Goal: Task Accomplishment & Management: Complete application form

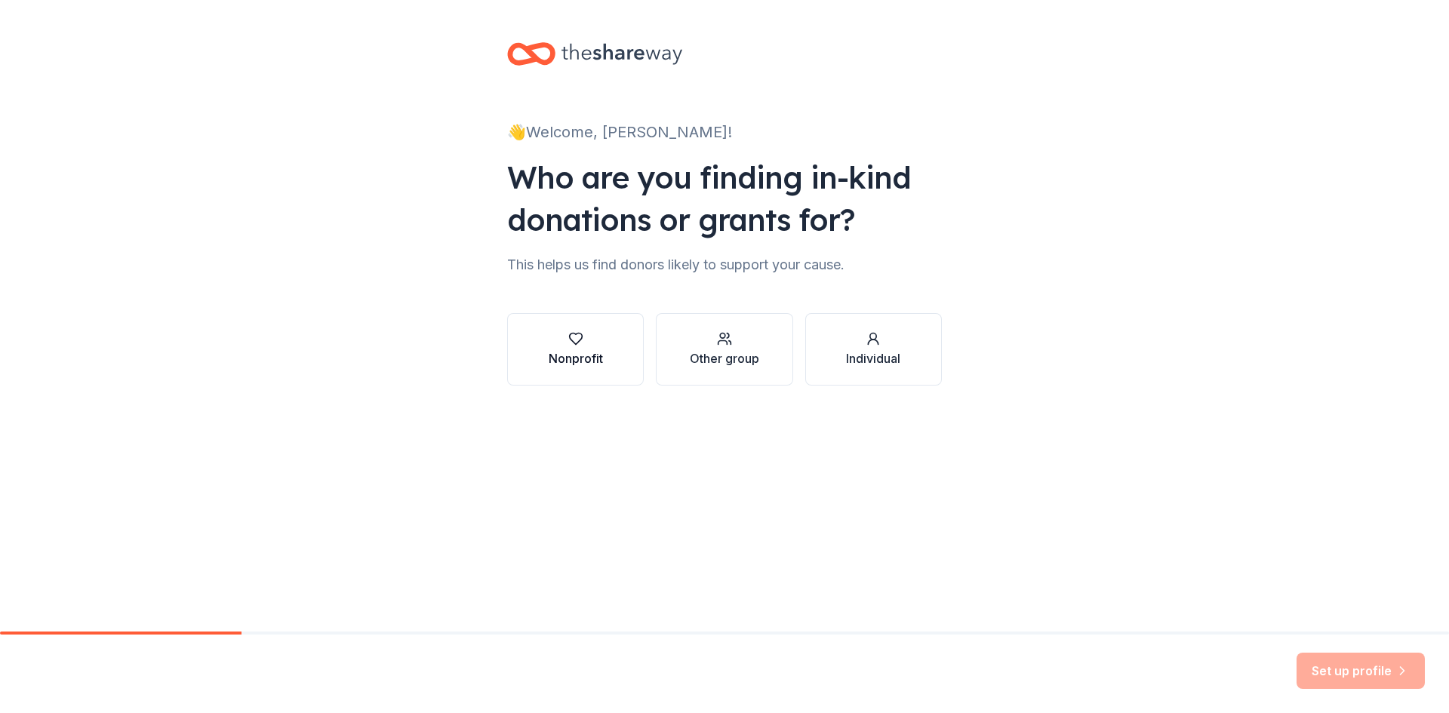
click at [586, 361] on div "Nonprofit" at bounding box center [576, 358] width 54 height 18
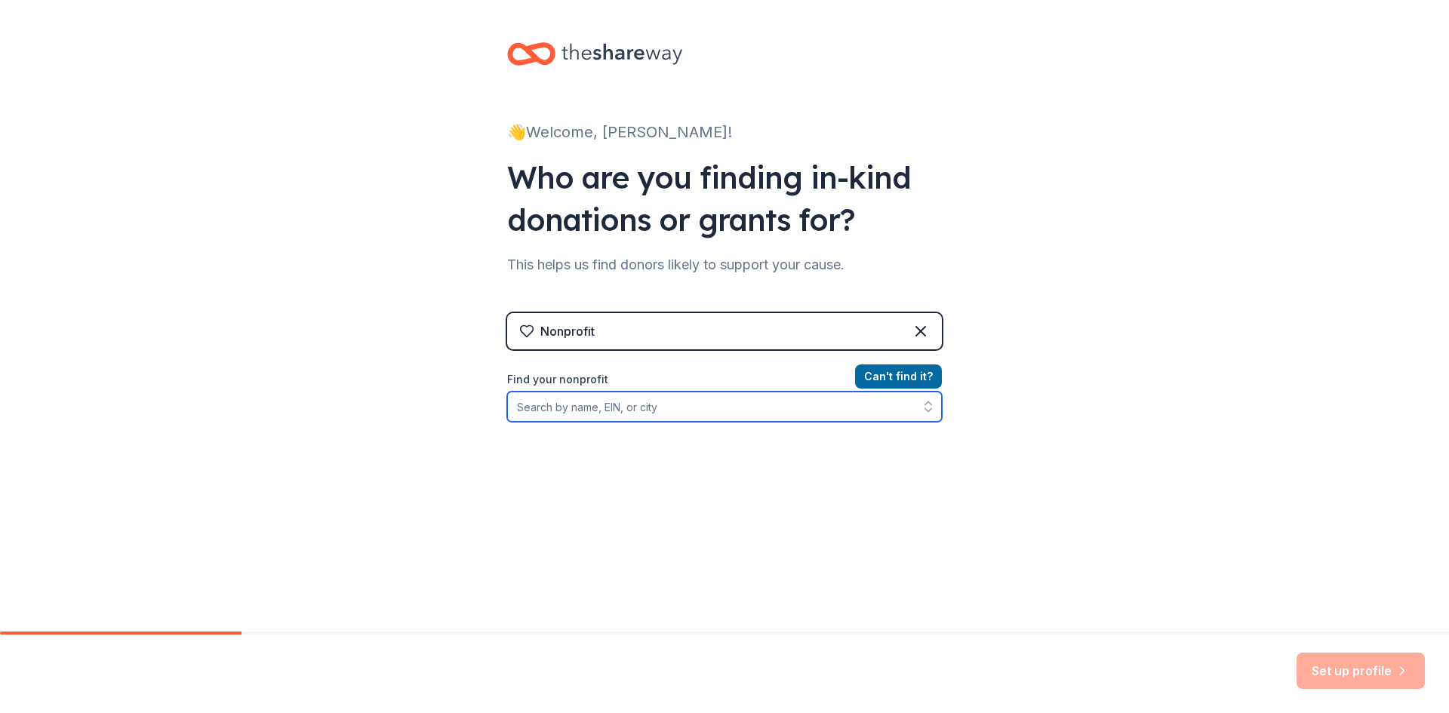
click at [578, 402] on input "Find your nonprofit" at bounding box center [724, 407] width 435 height 30
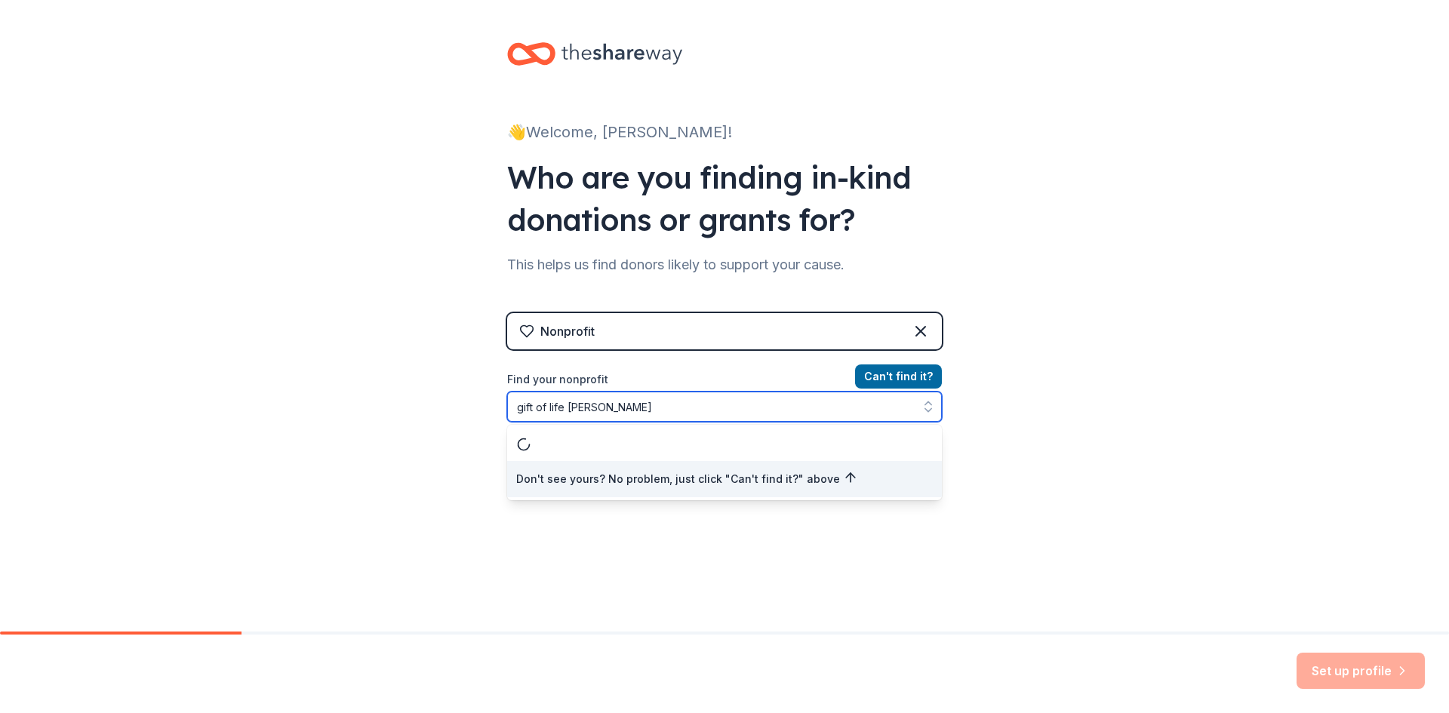
type input "gift of life marrow registry"
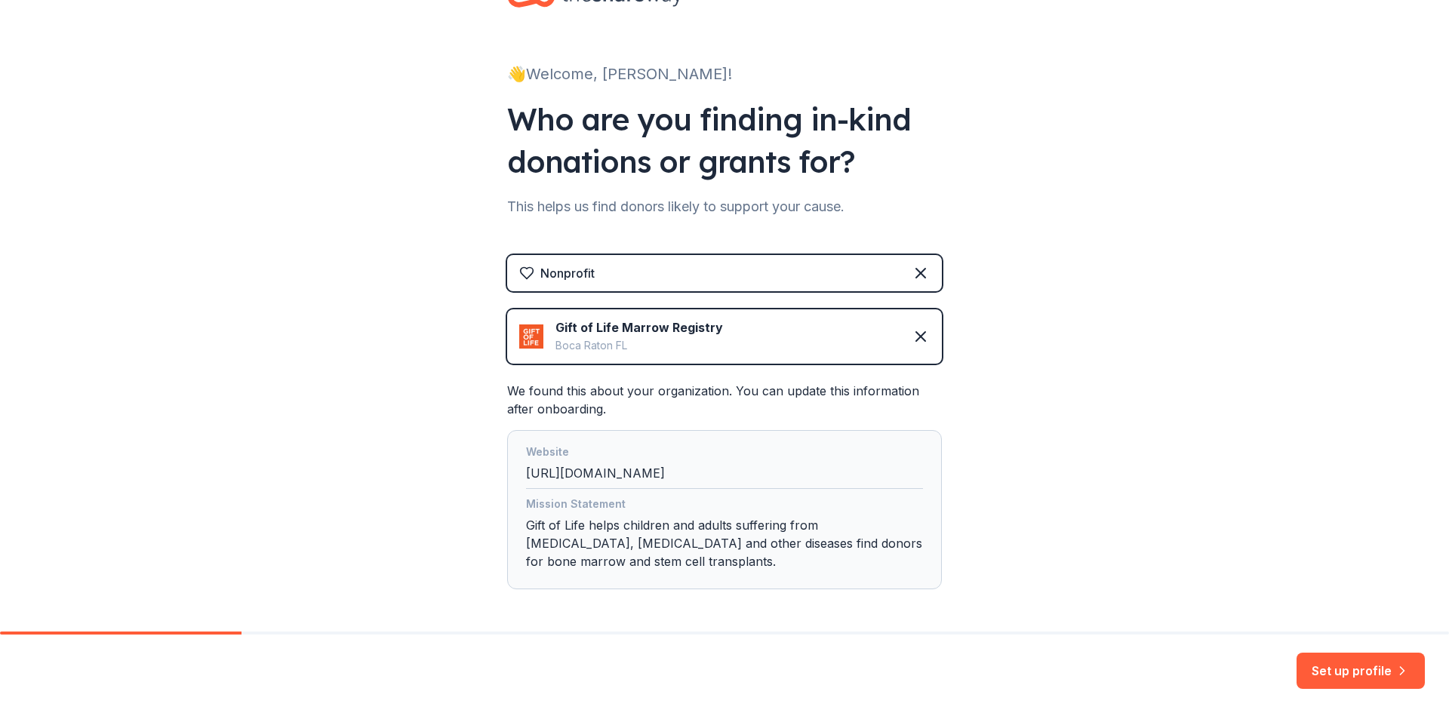
scroll to position [118, 0]
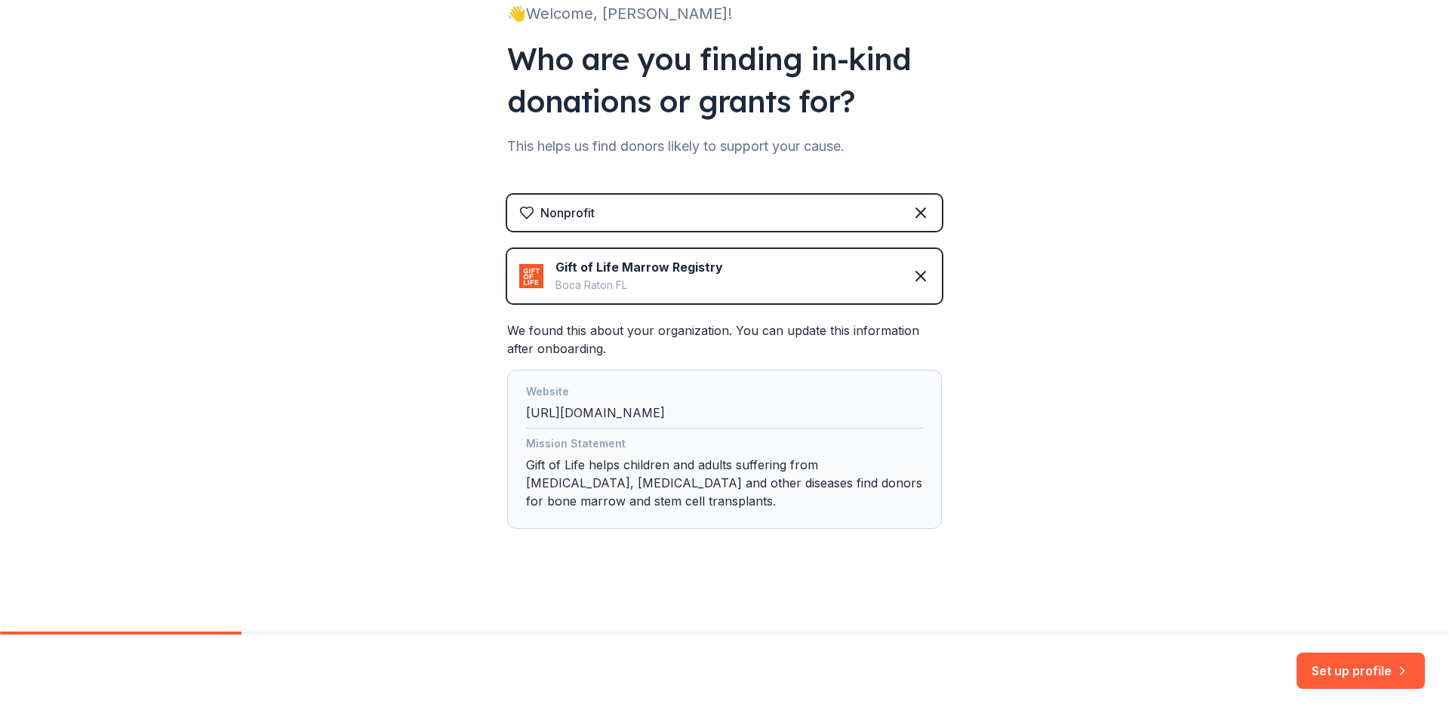
click at [564, 414] on div "Website [URL][DOMAIN_NAME]" at bounding box center [724, 406] width 397 height 46
click at [1359, 677] on button "Set up profile" at bounding box center [1360, 671] width 128 height 36
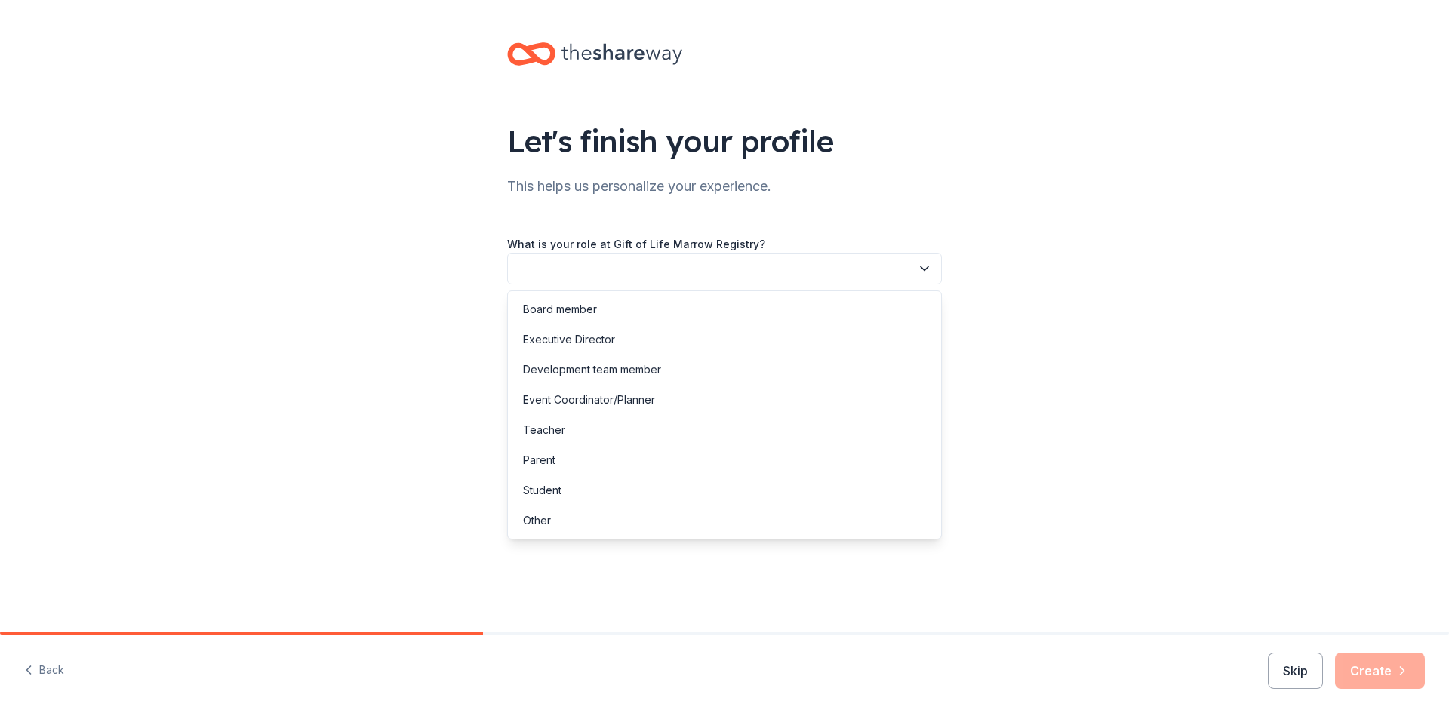
click at [568, 266] on button "button" at bounding box center [724, 269] width 435 height 32
click at [589, 395] on div "Event Coordinator/Planner" at bounding box center [589, 400] width 132 height 18
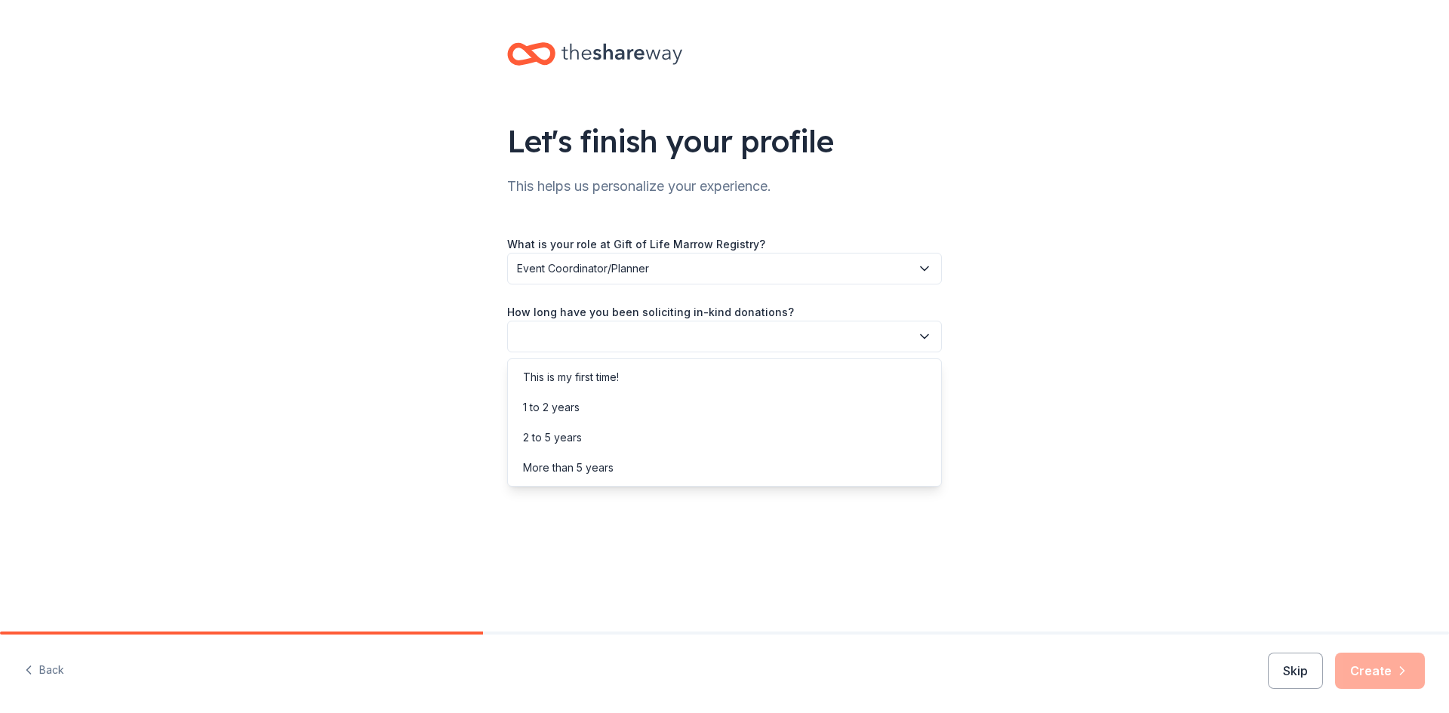
click at [561, 321] on button "button" at bounding box center [724, 337] width 435 height 32
click at [565, 376] on div "This is my first time!" at bounding box center [571, 377] width 96 height 18
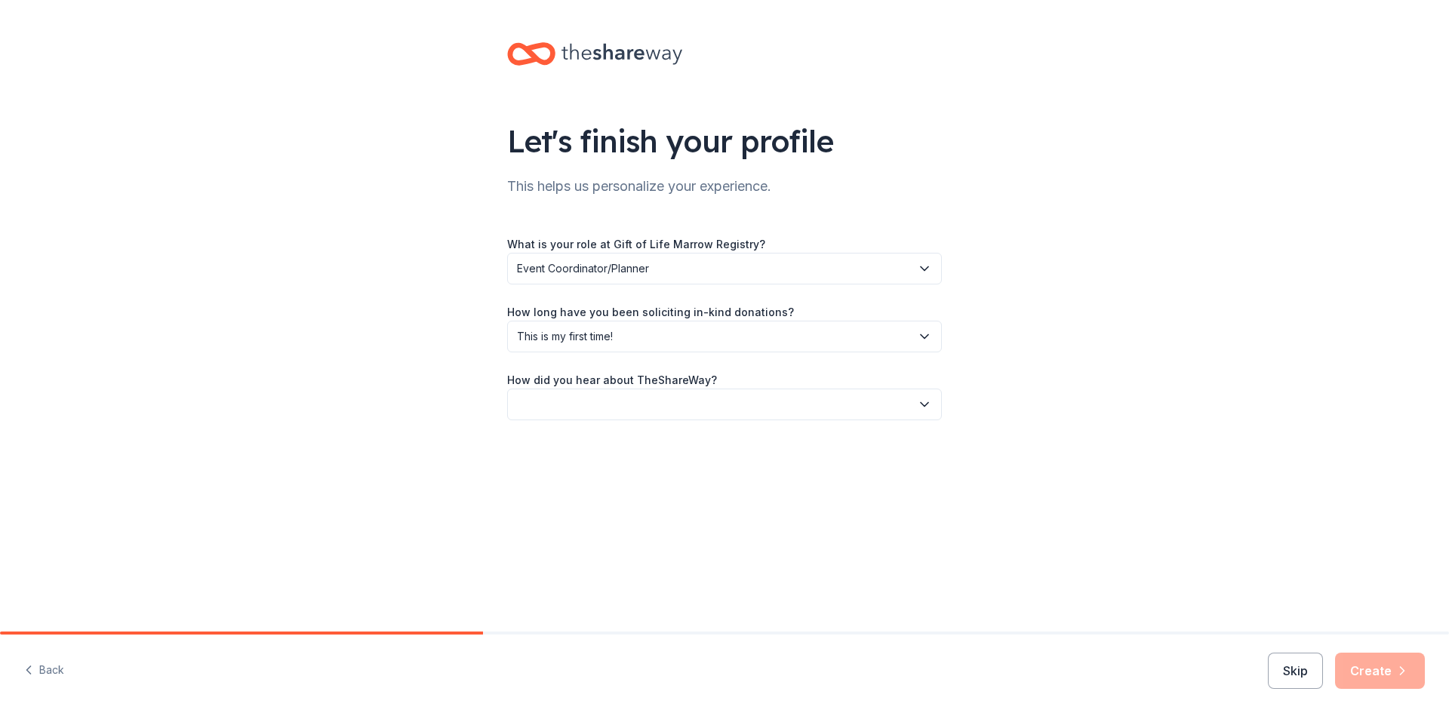
click at [562, 395] on button "button" at bounding box center [724, 405] width 435 height 32
click at [567, 471] on div "Online search" at bounding box center [557, 475] width 69 height 18
click at [1369, 678] on button "Create" at bounding box center [1380, 671] width 90 height 36
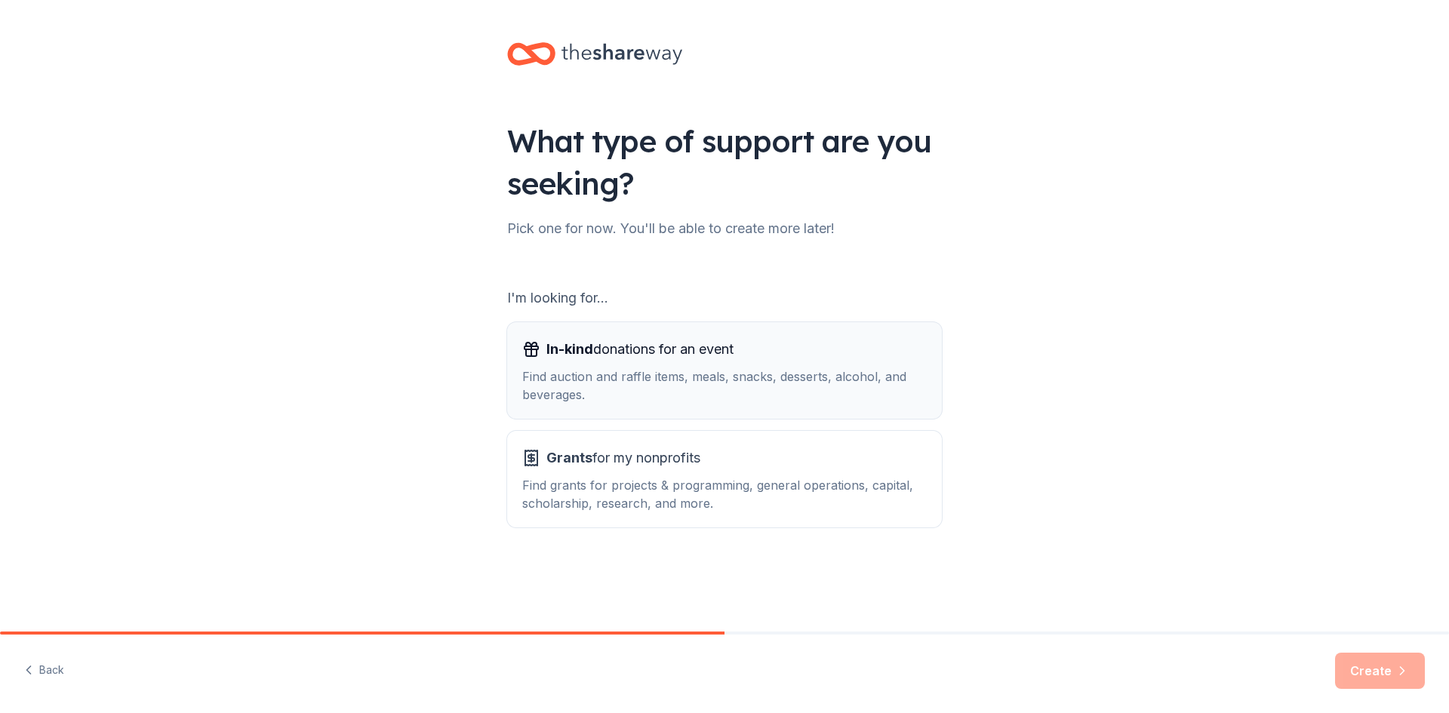
click at [634, 353] on span "In-kind donations for an event" at bounding box center [639, 349] width 187 height 24
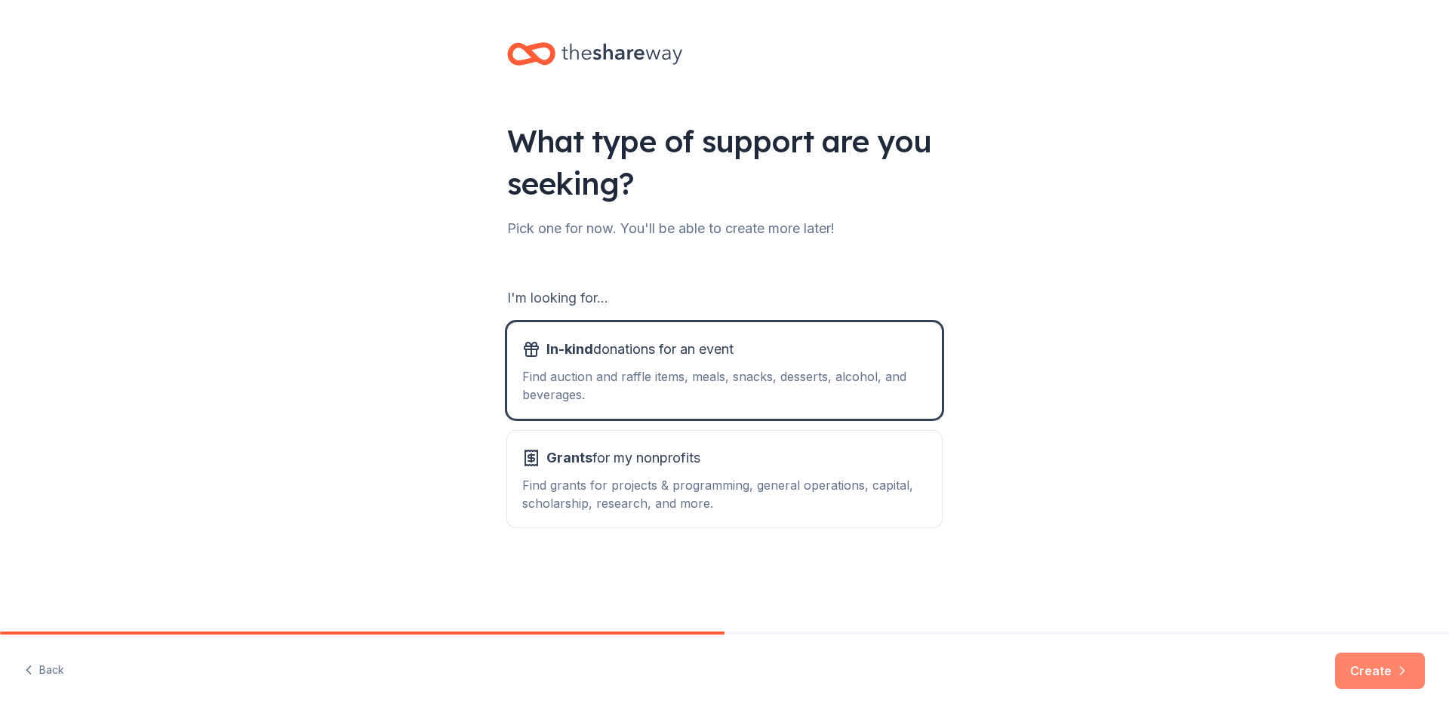
click at [1370, 665] on button "Create" at bounding box center [1380, 671] width 90 height 36
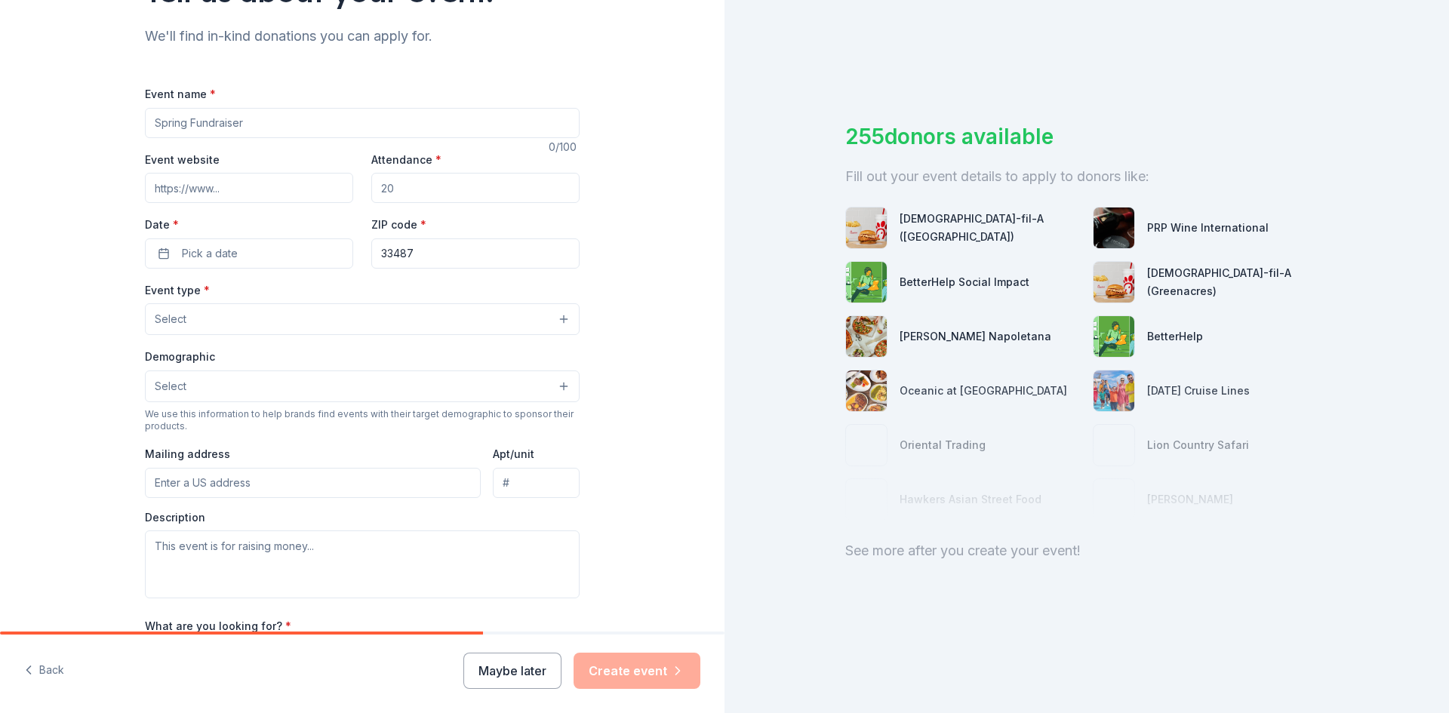
scroll to position [151, 0]
click at [214, 189] on input "Event website" at bounding box center [249, 187] width 208 height 30
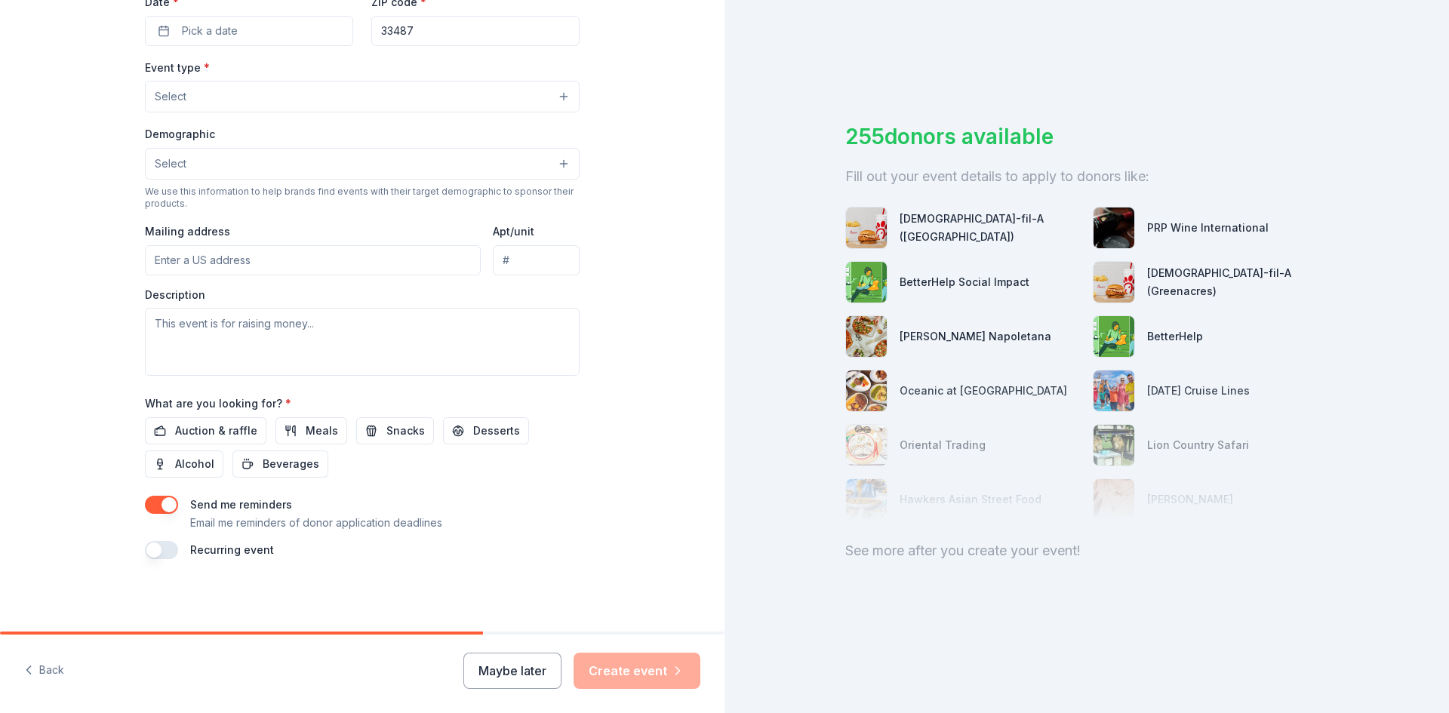
scroll to position [71, 0]
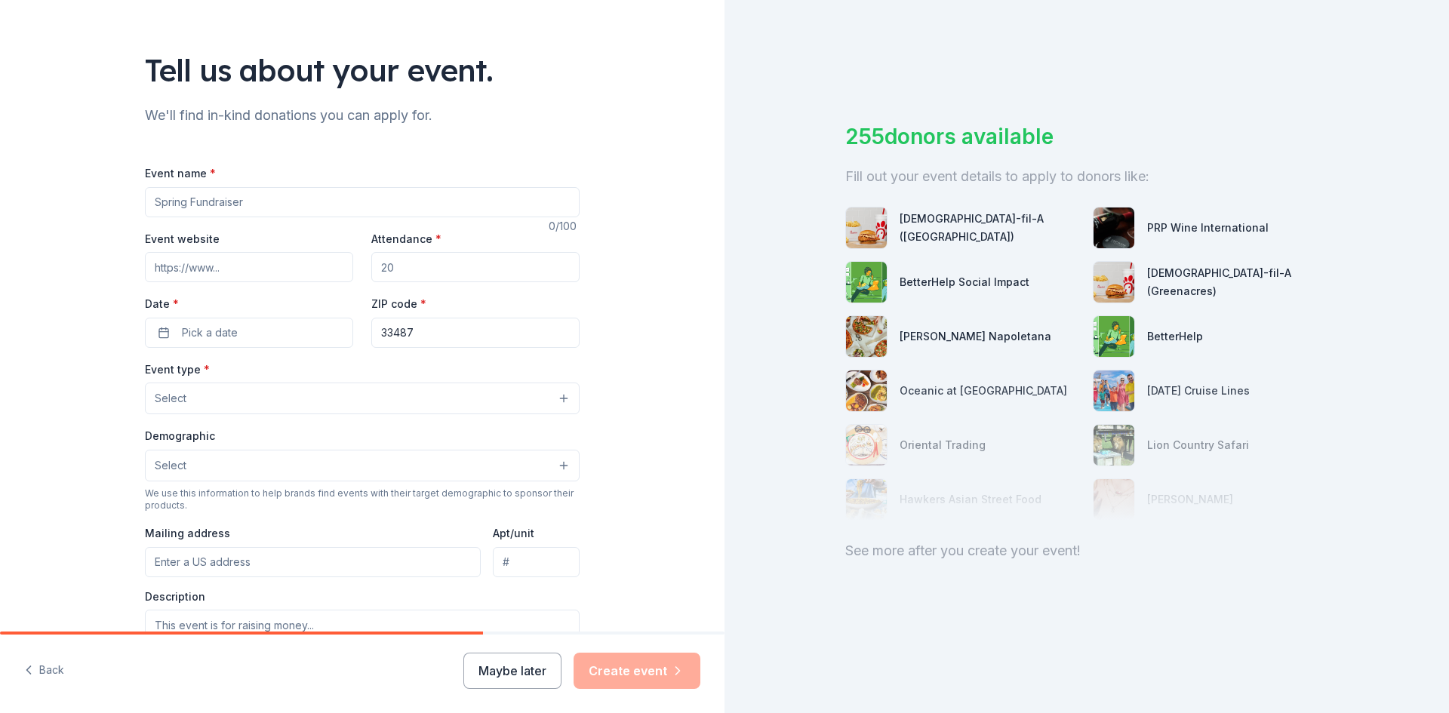
click at [242, 204] on input "Event name *" at bounding box center [362, 202] width 435 height 30
type input "UMass 'You're a Hero' Mega Drive"
click at [411, 267] on input "Attendance *" at bounding box center [475, 267] width 208 height 30
type input "900"
click at [284, 323] on button "Pick a date" at bounding box center [249, 333] width 208 height 30
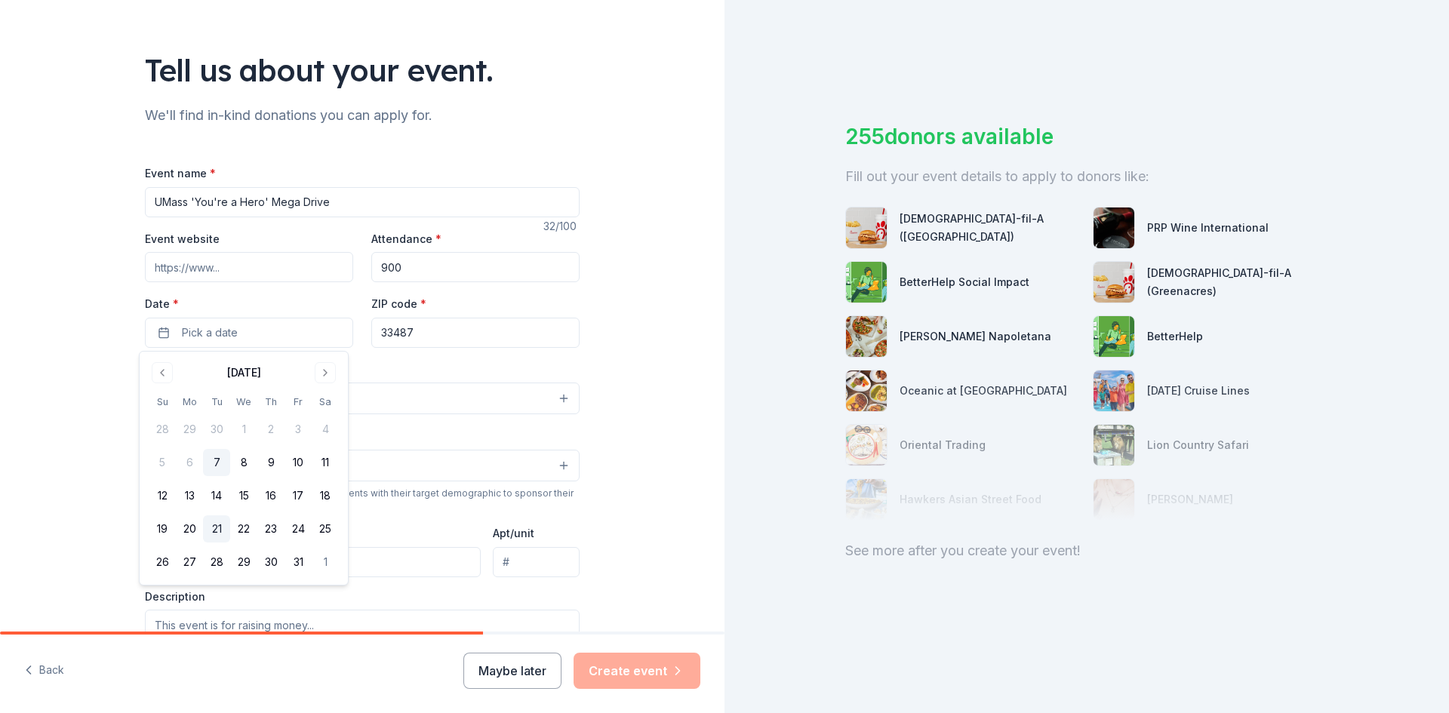
click at [209, 533] on button "21" at bounding box center [216, 528] width 27 height 27
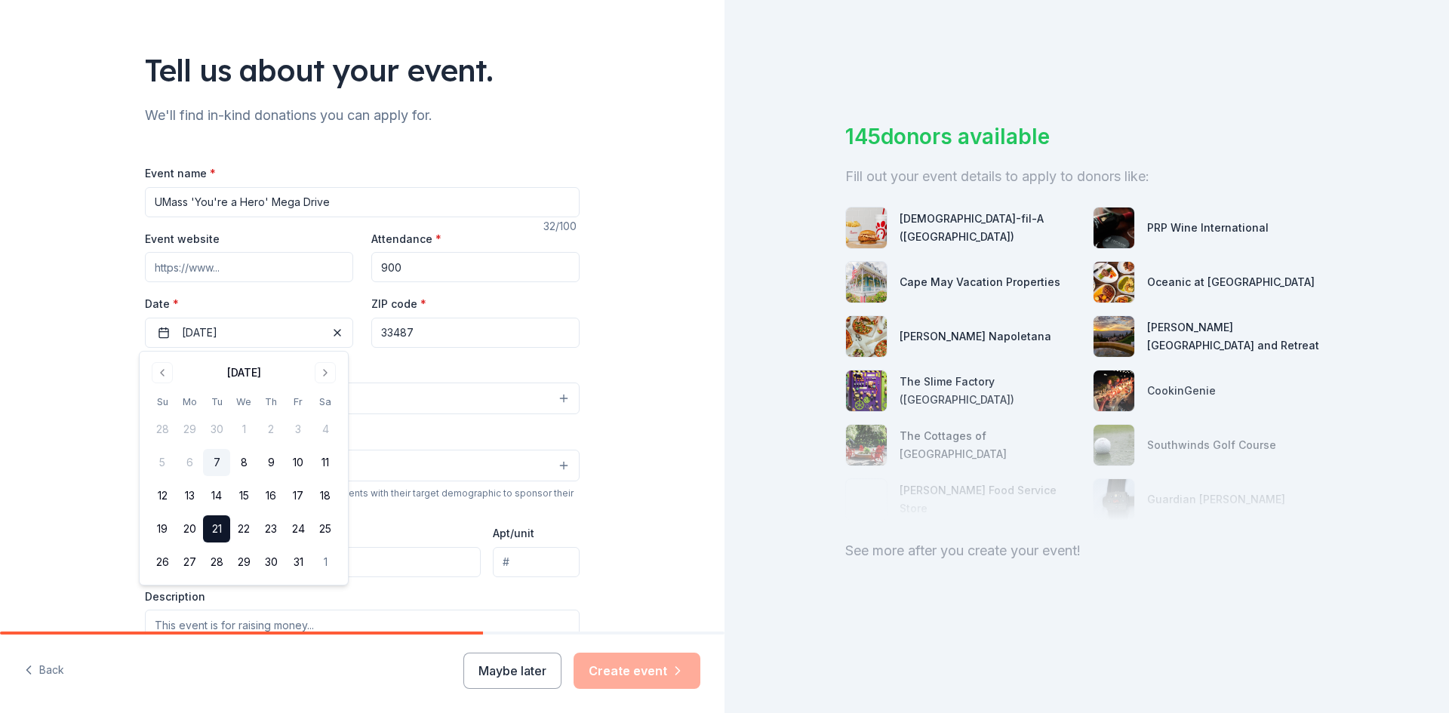
click at [423, 324] on input "33487" at bounding box center [475, 333] width 208 height 30
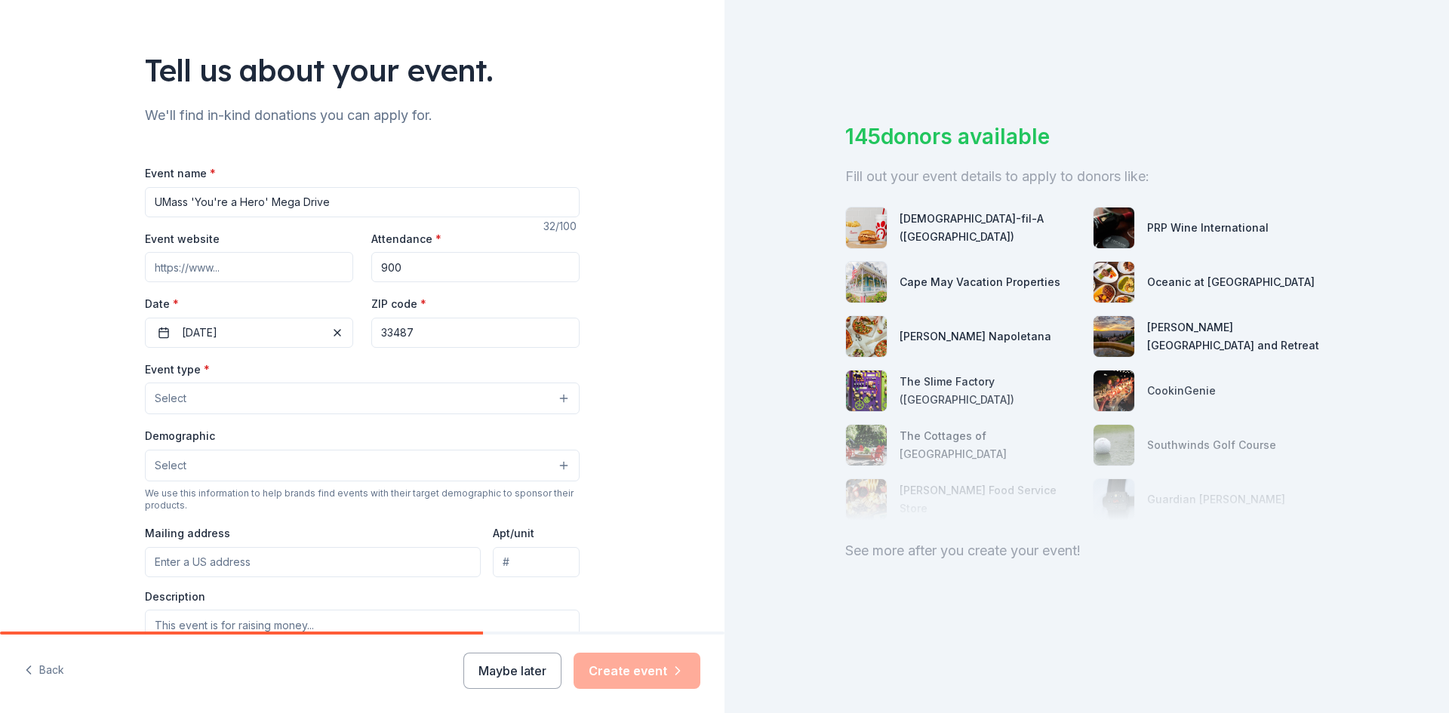
drag, startPoint x: 411, startPoint y: 333, endPoint x: 365, endPoint y: 334, distance: 46.0
click at [371, 334] on input "33487" at bounding box center [475, 333] width 208 height 30
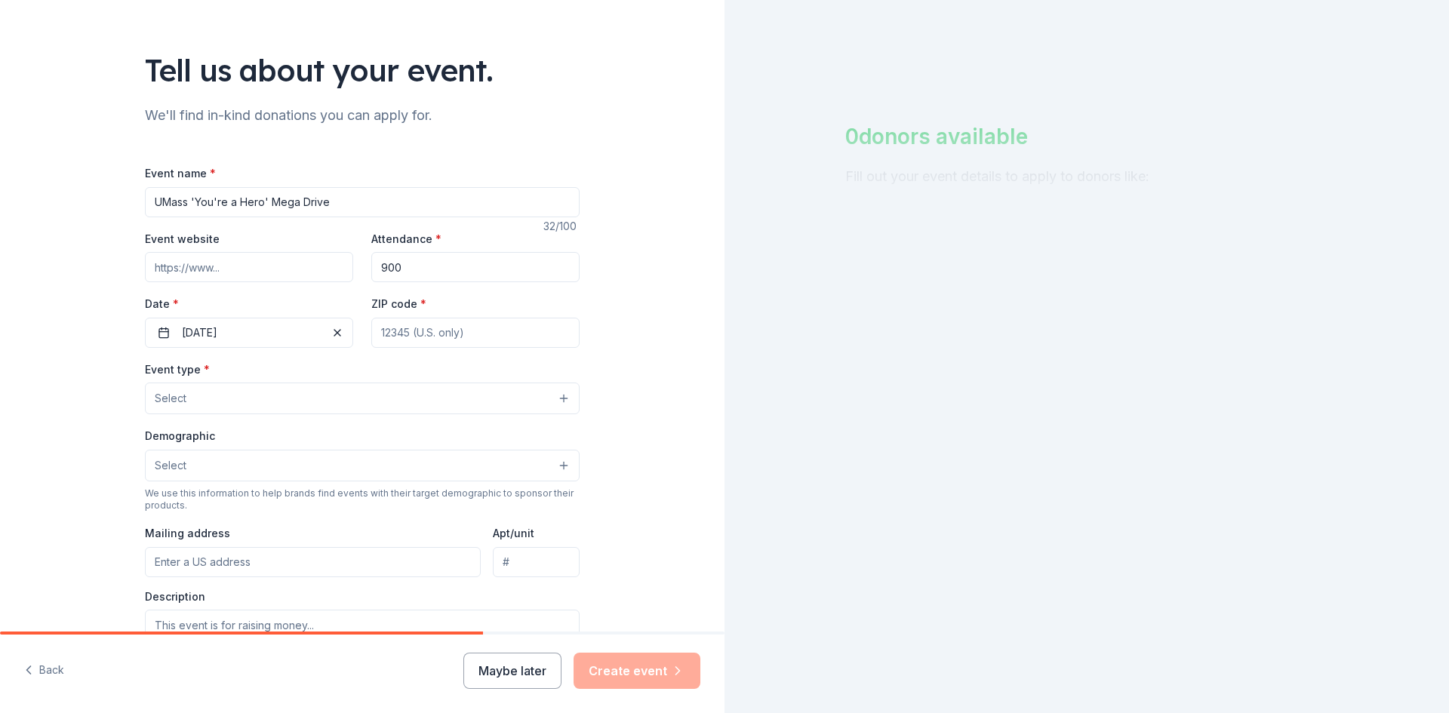
paste input "01003"
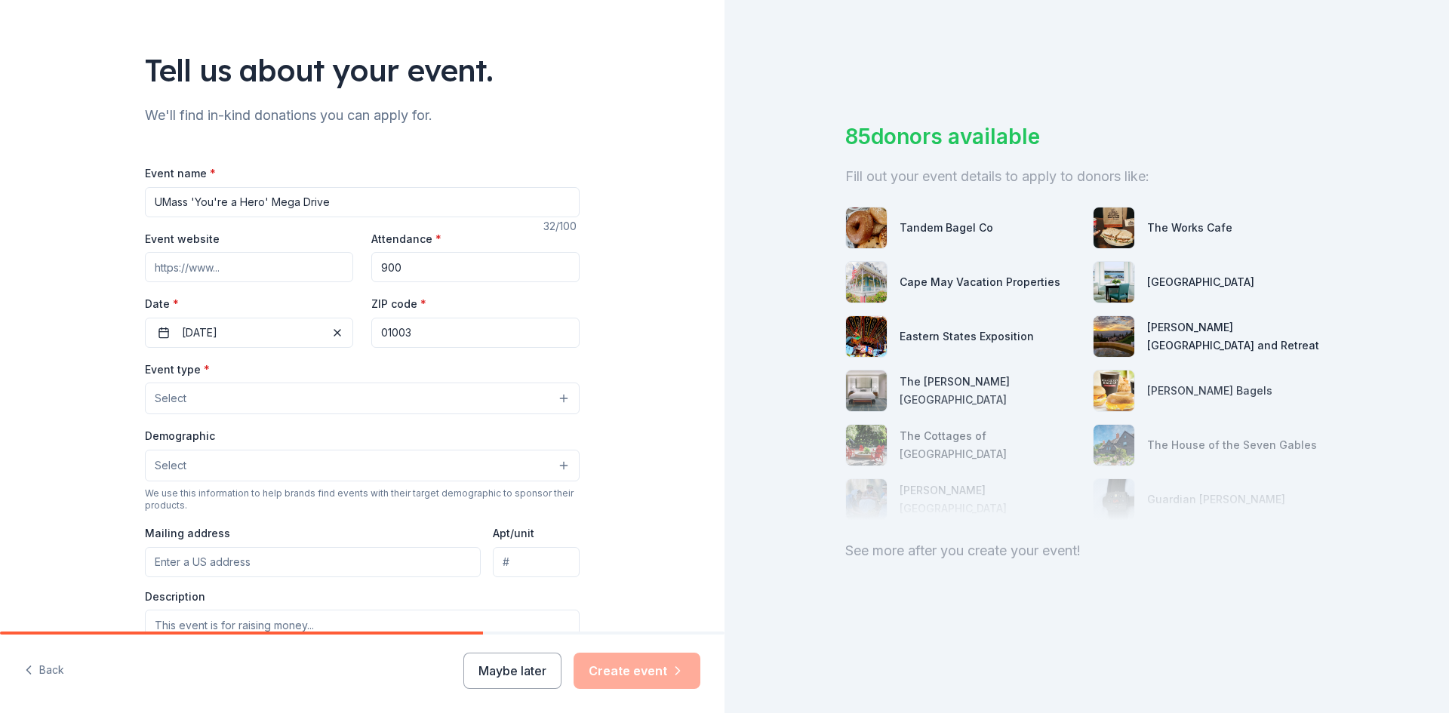
type input "01003"
click at [276, 385] on button "Select" at bounding box center [362, 399] width 435 height 32
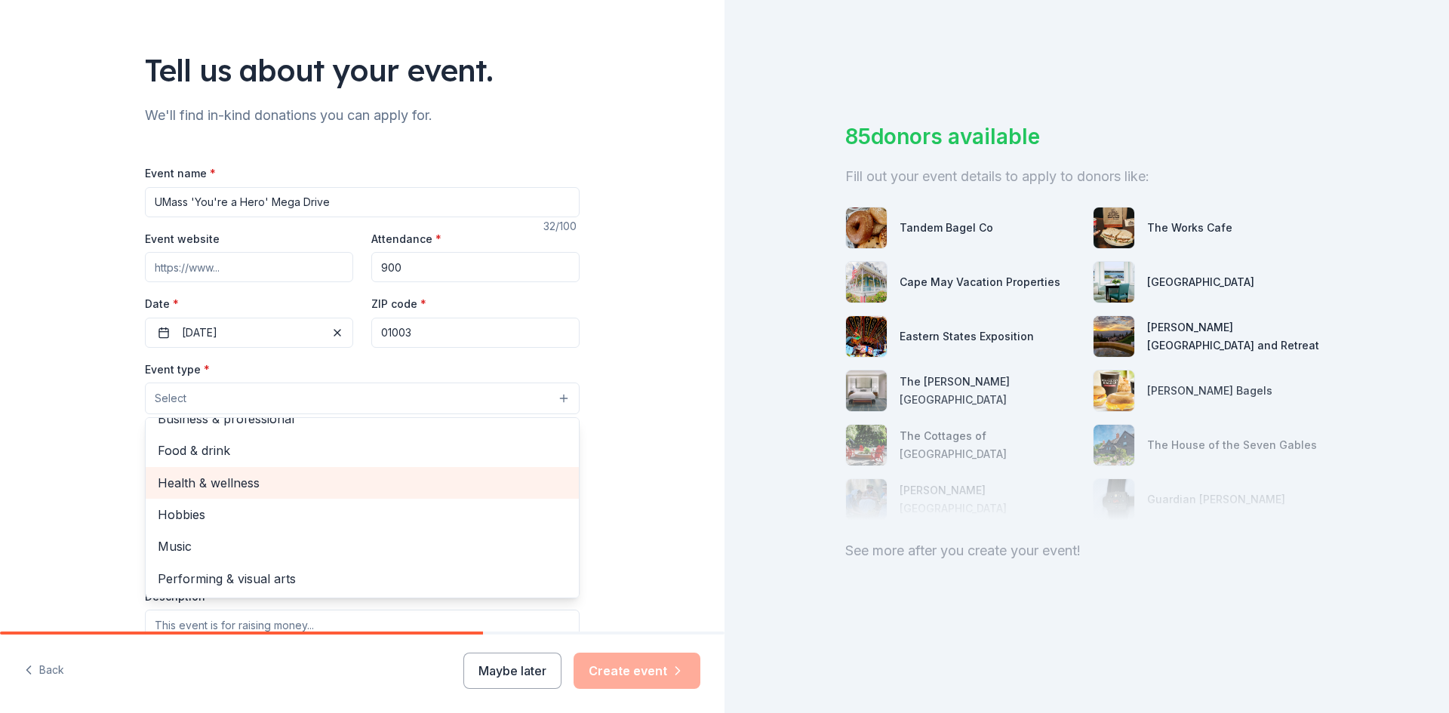
scroll to position [0, 0]
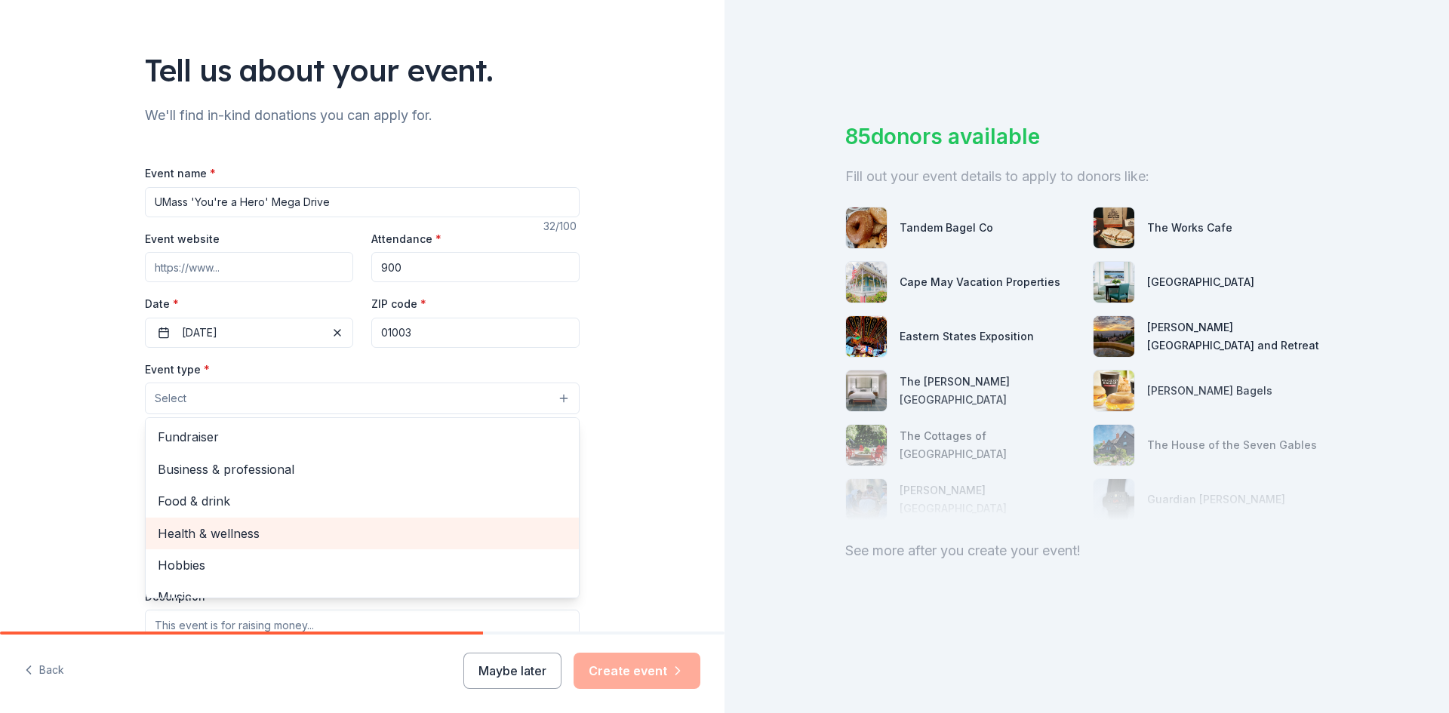
click at [279, 520] on div "Health & wellness" at bounding box center [362, 534] width 433 height 32
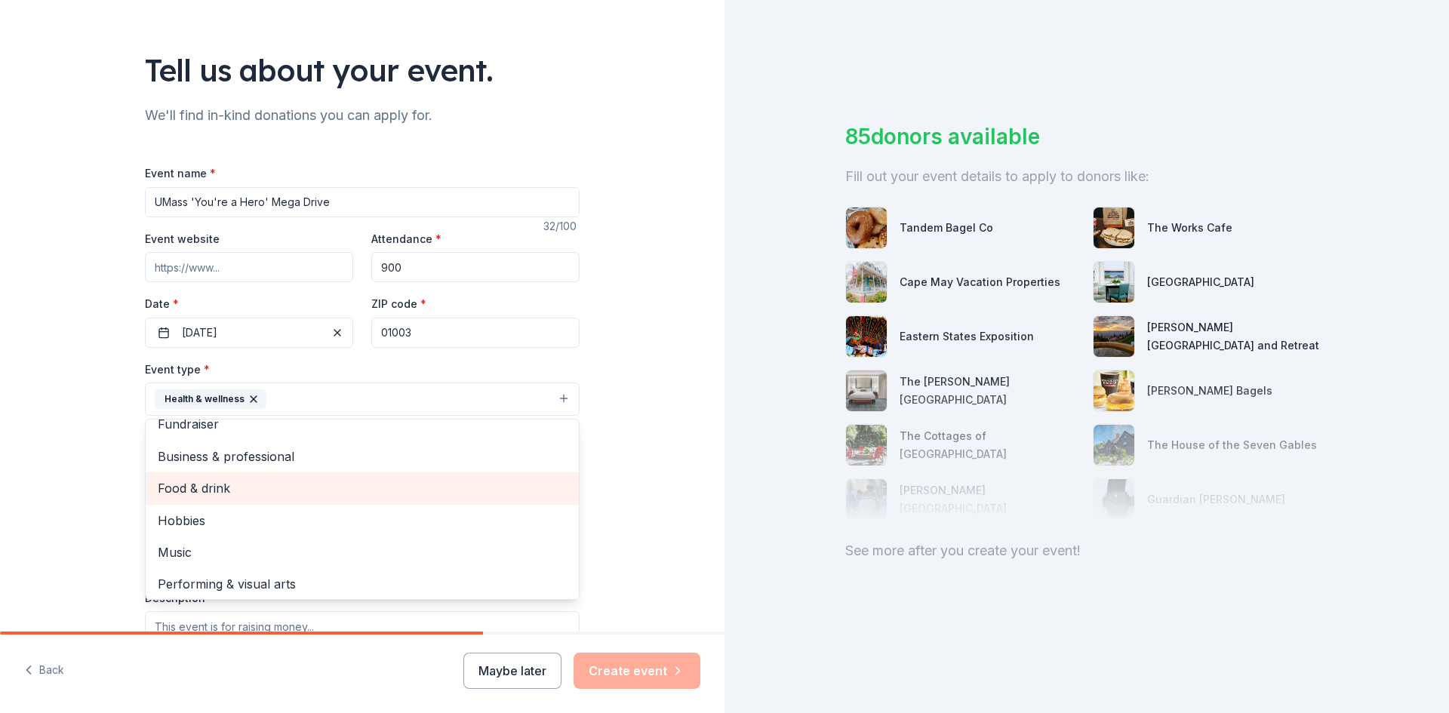
scroll to position [18, 0]
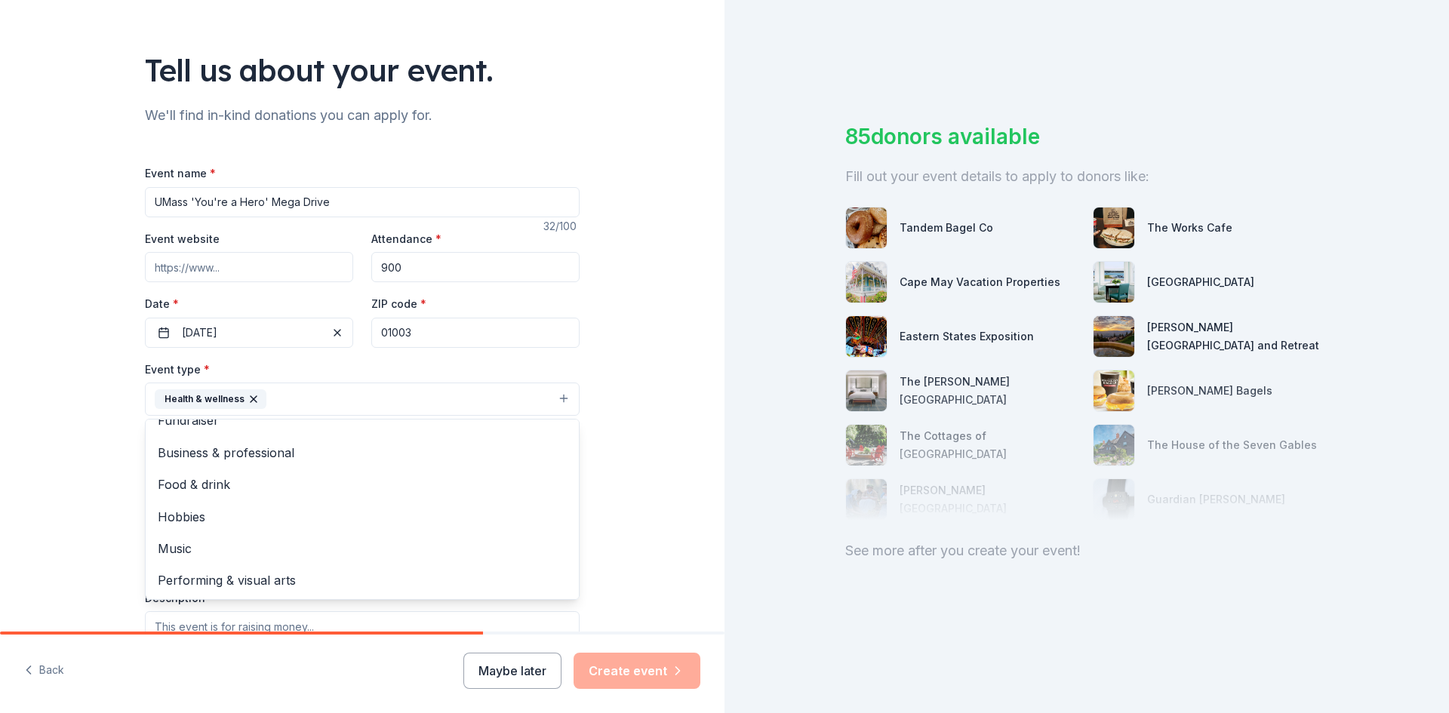
click at [631, 486] on div "Tell us about your event. We'll find in-kind donations you can apply for. Event…" at bounding box center [362, 432] width 724 height 1006
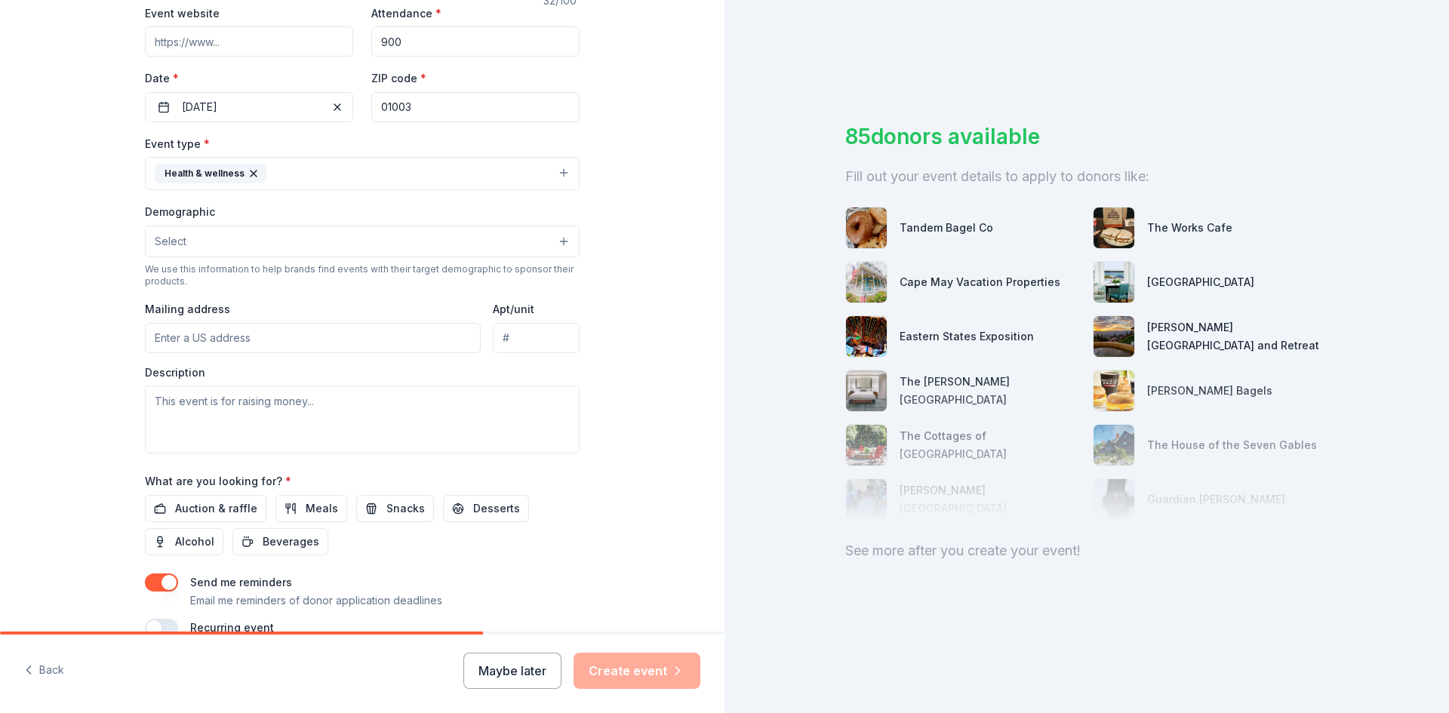
scroll to position [297, 0]
click at [267, 249] on button "Select" at bounding box center [362, 241] width 435 height 32
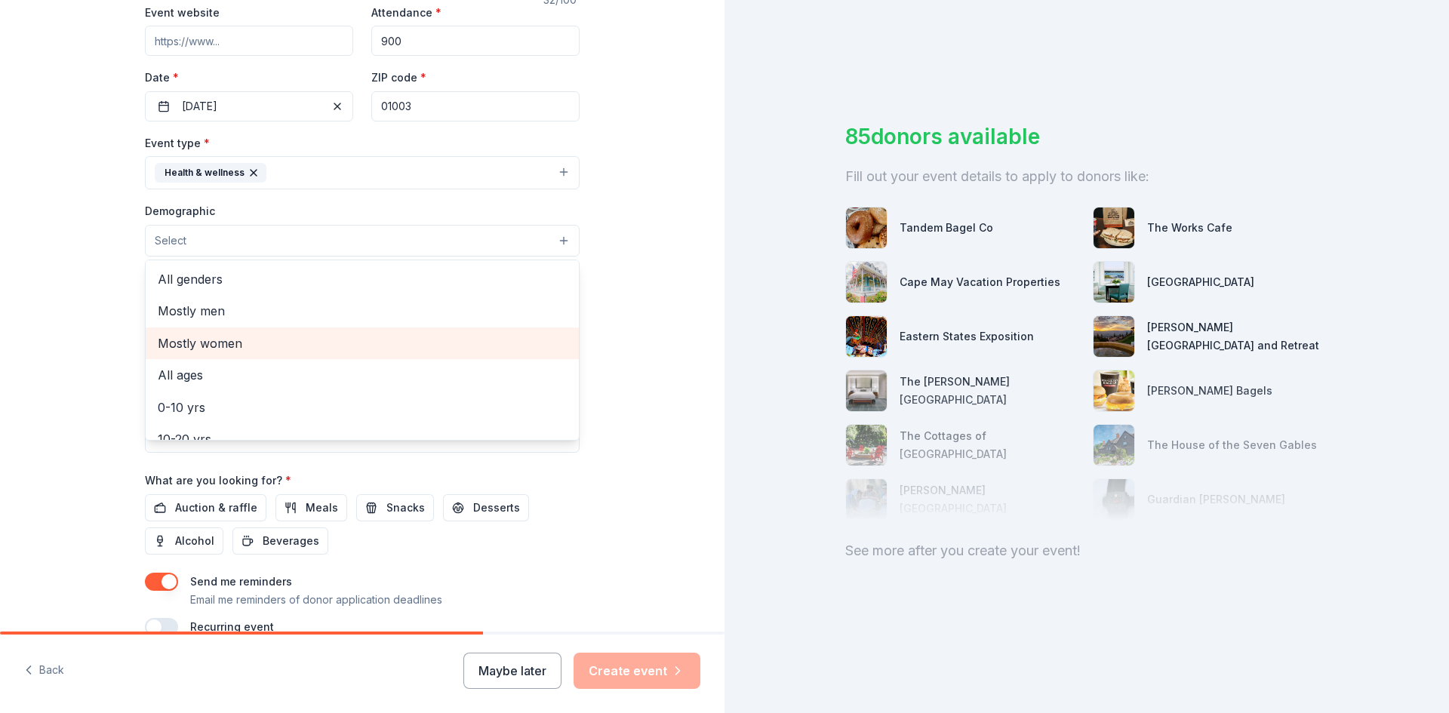
scroll to position [75, 0]
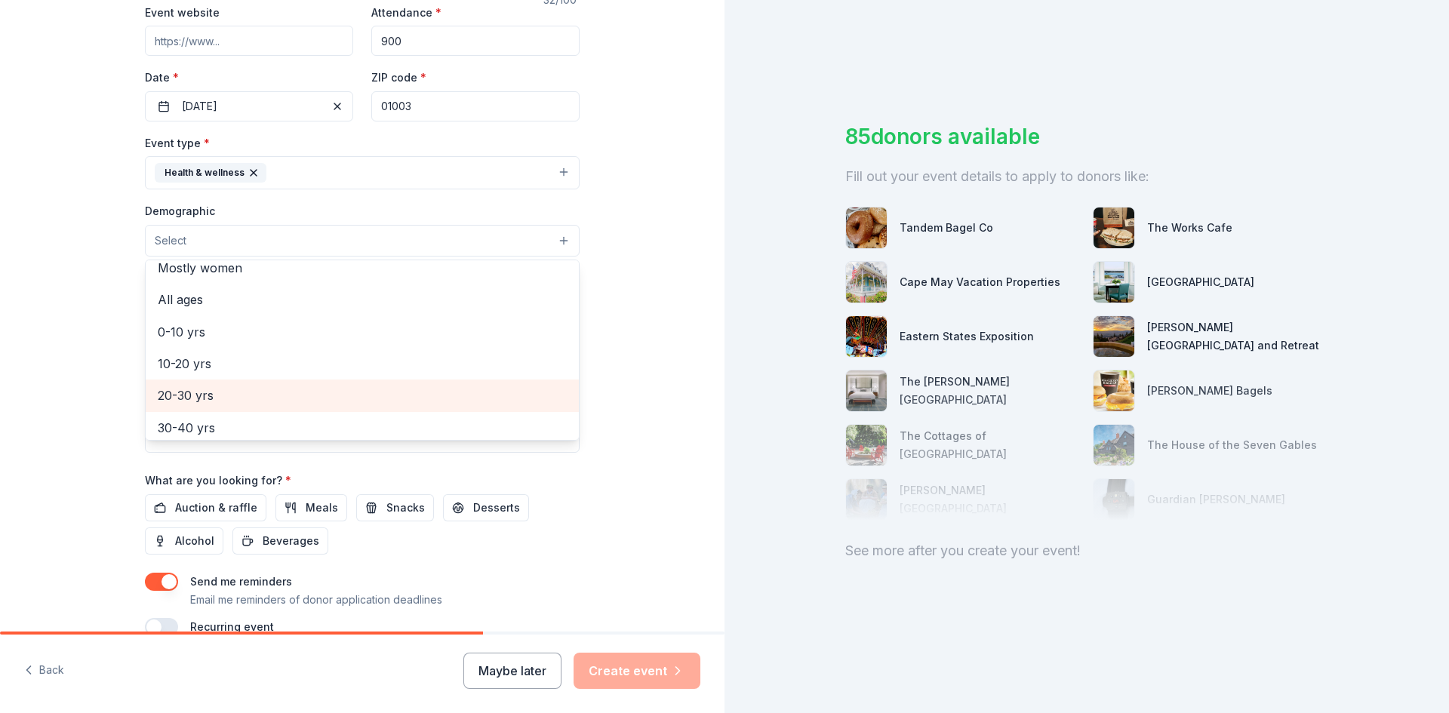
click at [252, 387] on span "20-30 yrs" at bounding box center [362, 396] width 409 height 20
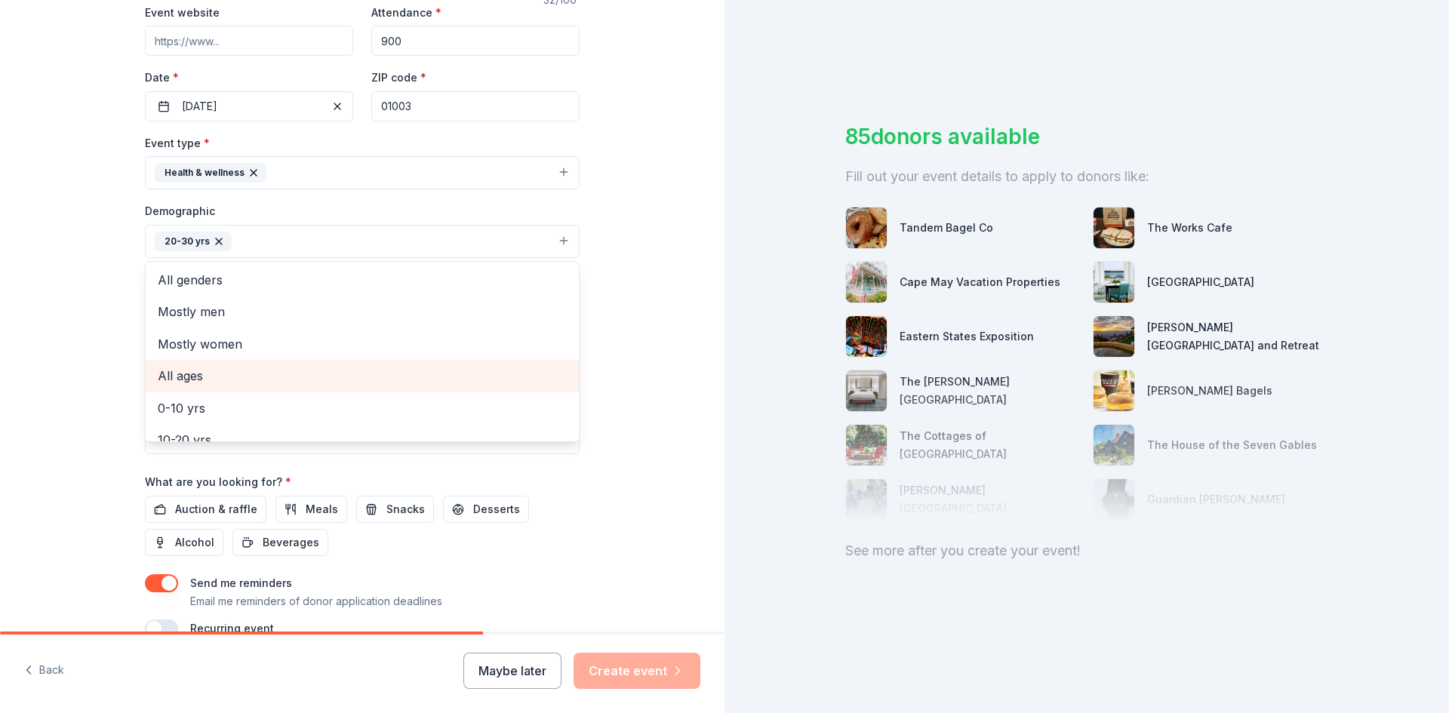
scroll to position [0, 0]
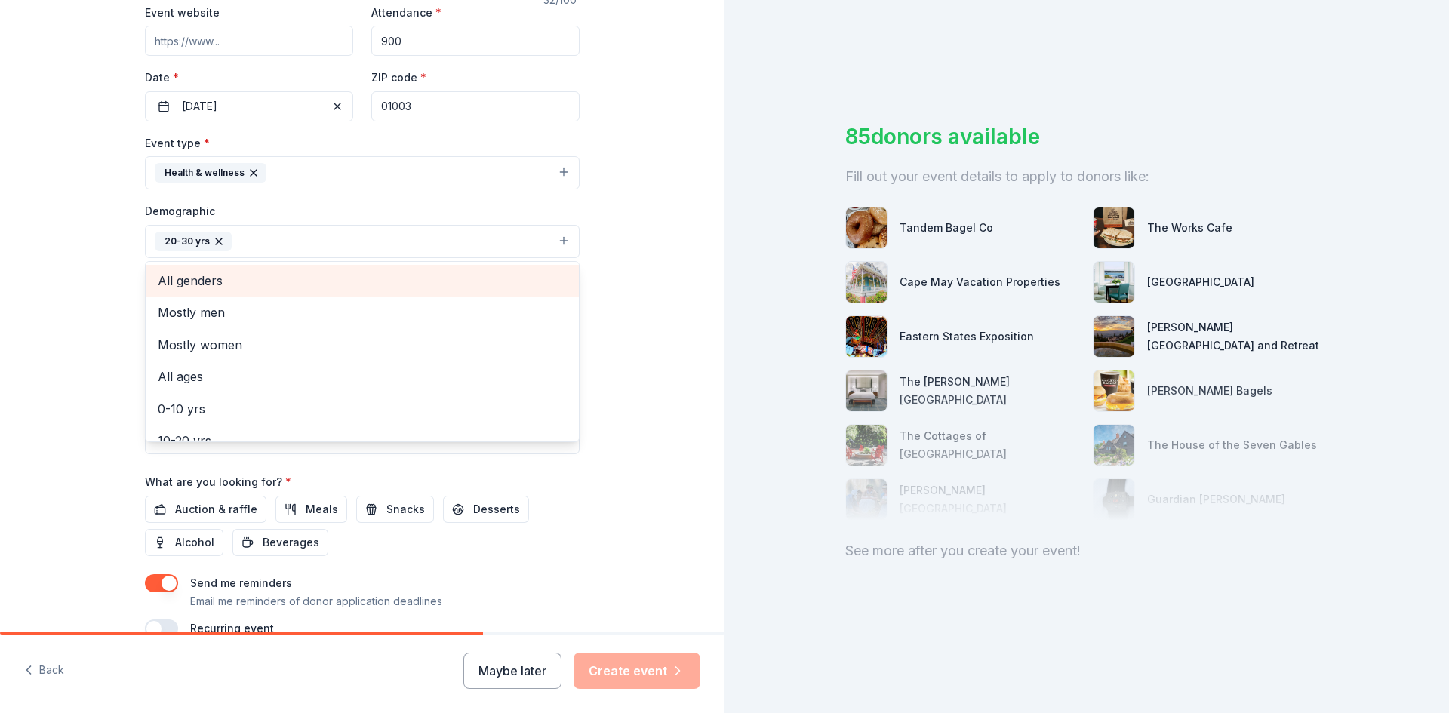
click at [244, 285] on span "All genders" at bounding box center [362, 281] width 409 height 20
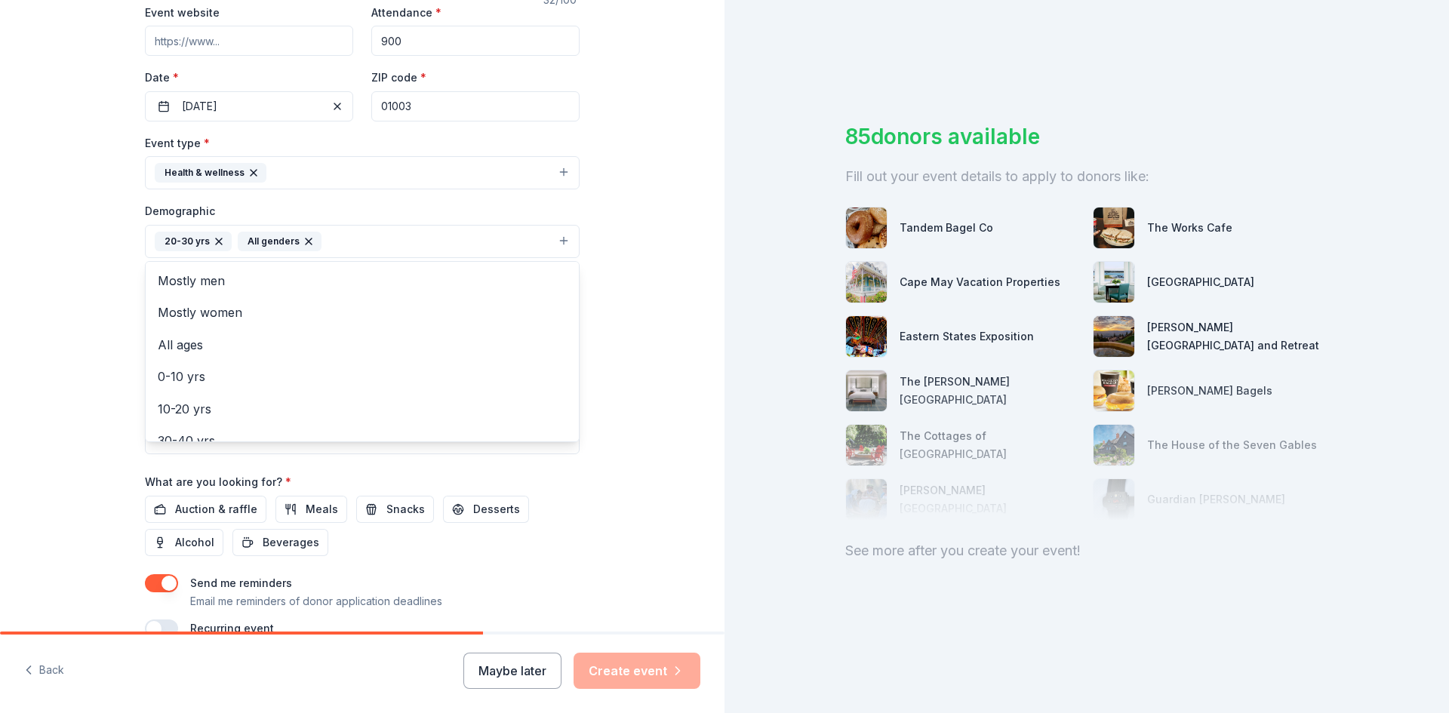
click at [635, 343] on div "Tell us about your event. We'll find in-kind donations you can apply for. Event…" at bounding box center [362, 206] width 724 height 1007
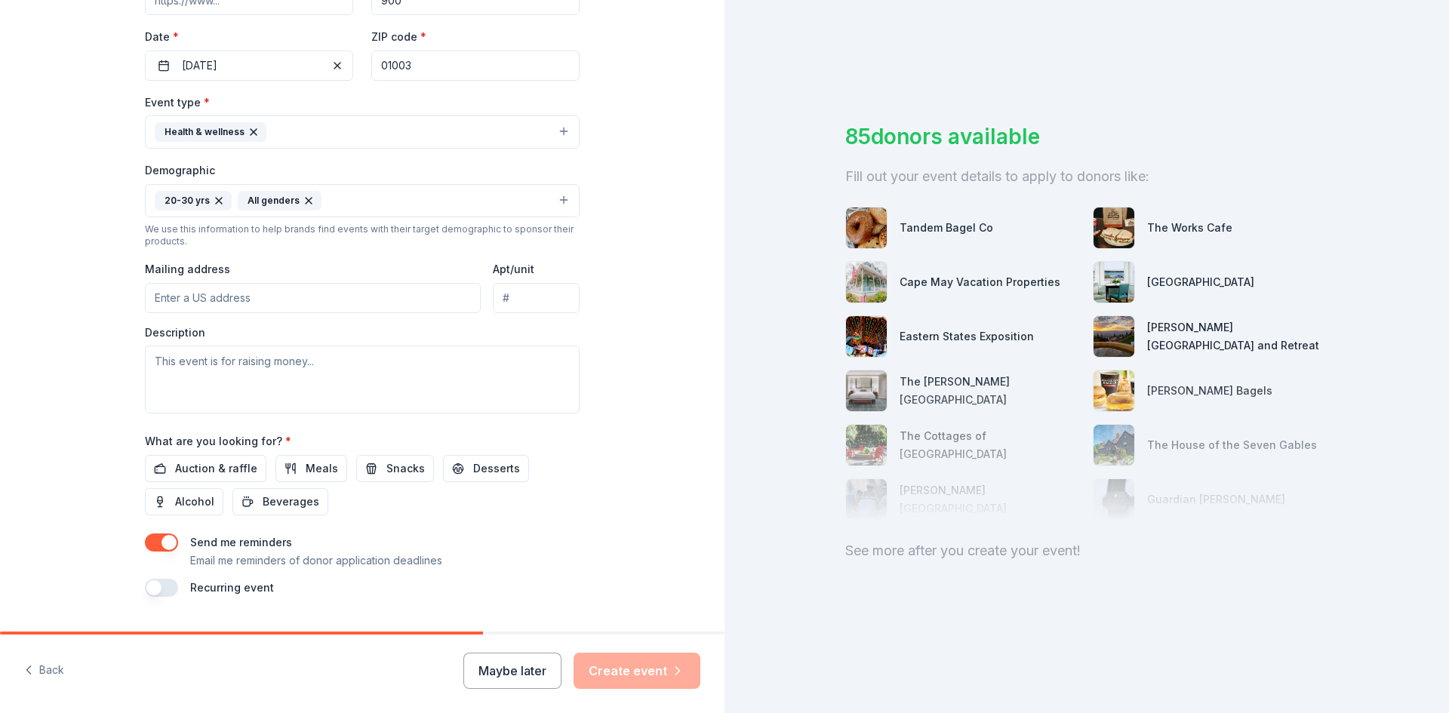
scroll to position [376, 0]
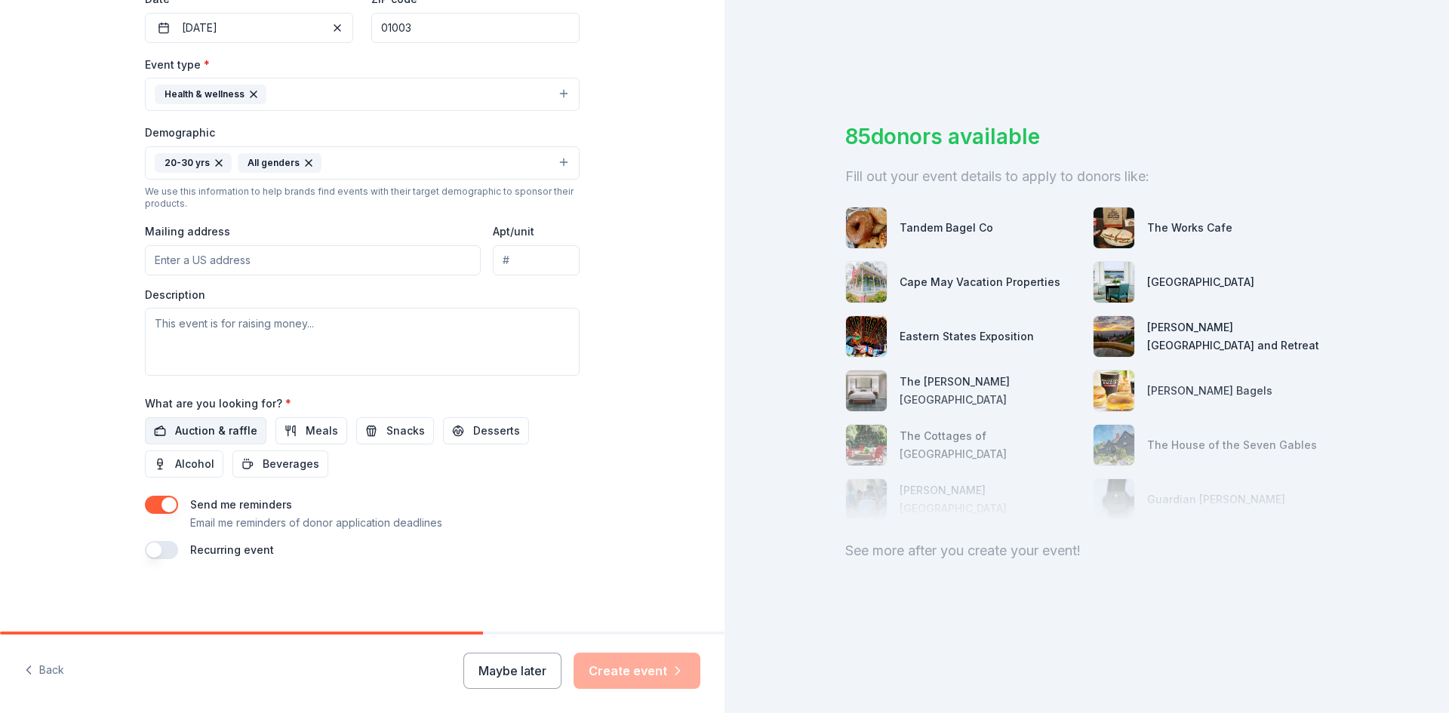
click at [227, 431] on span "Auction & raffle" at bounding box center [216, 431] width 82 height 18
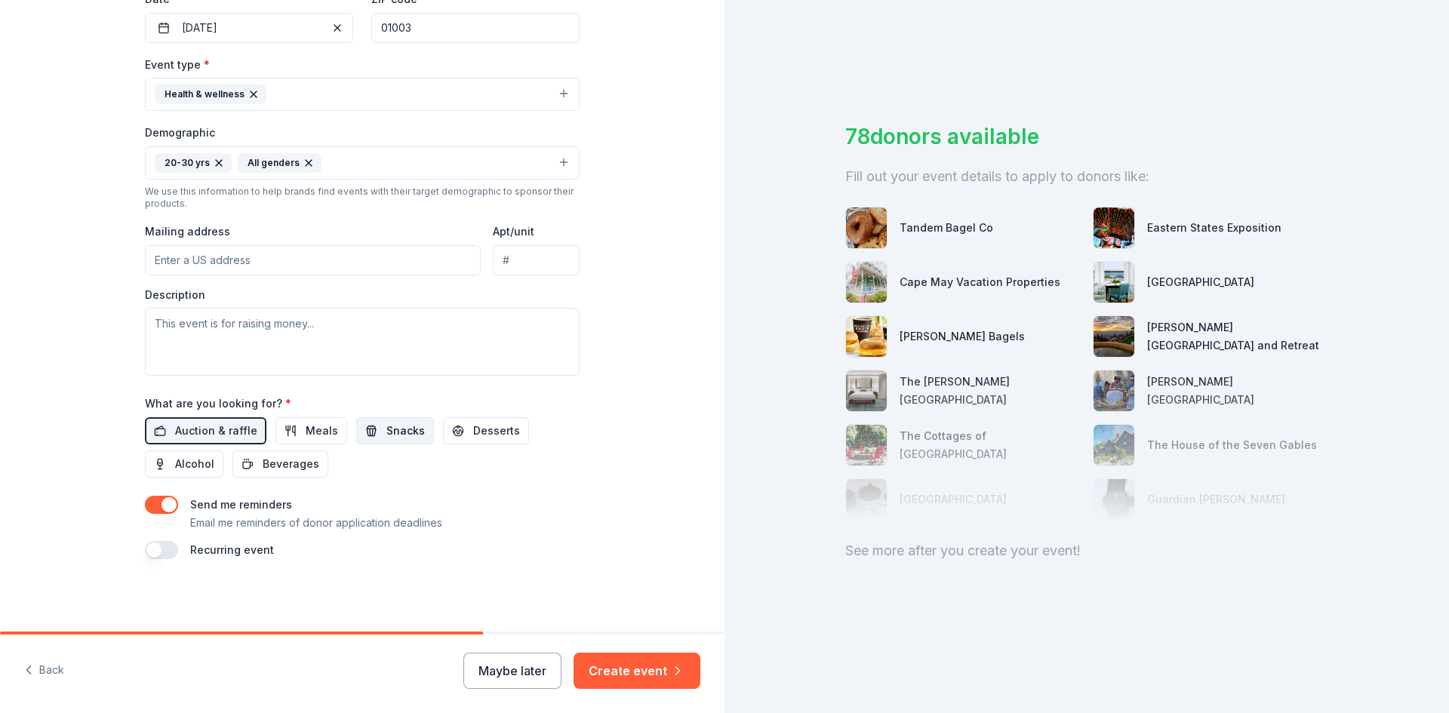
click at [398, 427] on span "Snacks" at bounding box center [405, 431] width 38 height 18
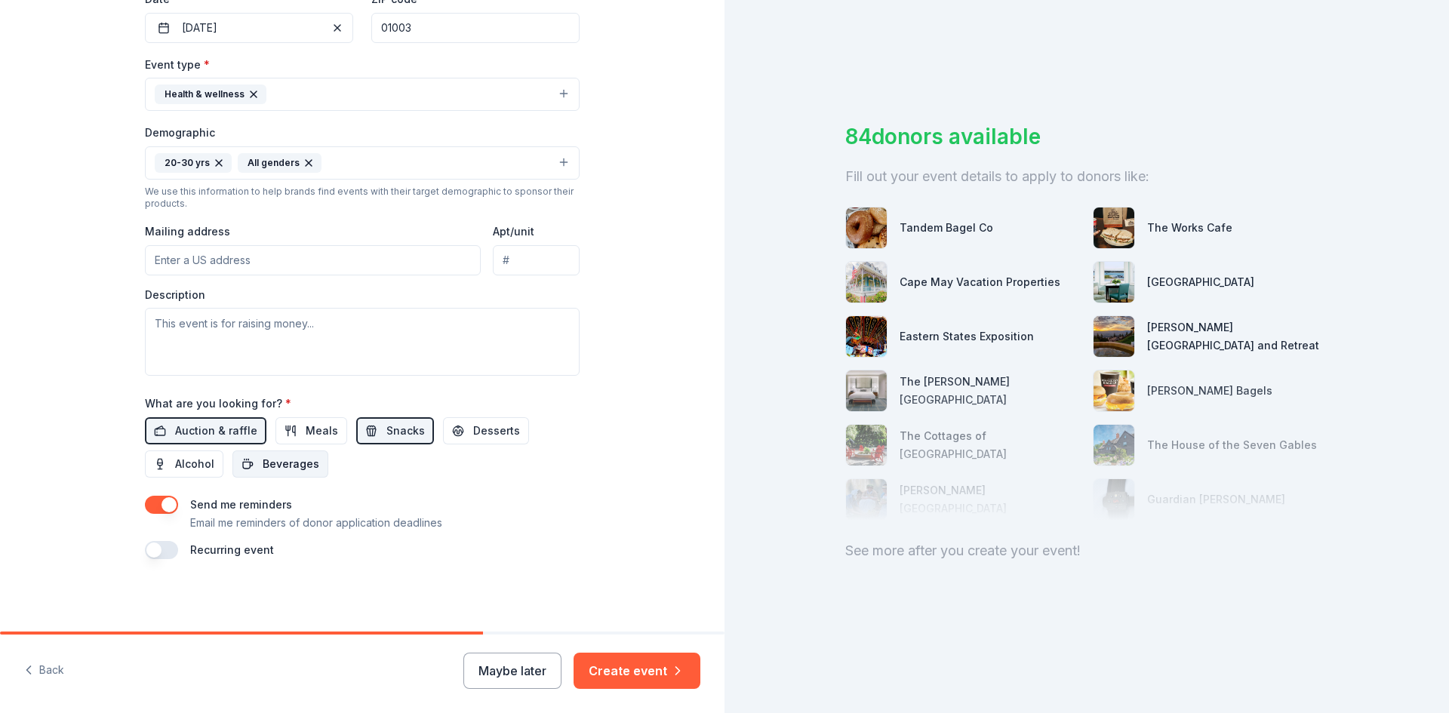
click at [303, 467] on span "Beverages" at bounding box center [291, 464] width 57 height 18
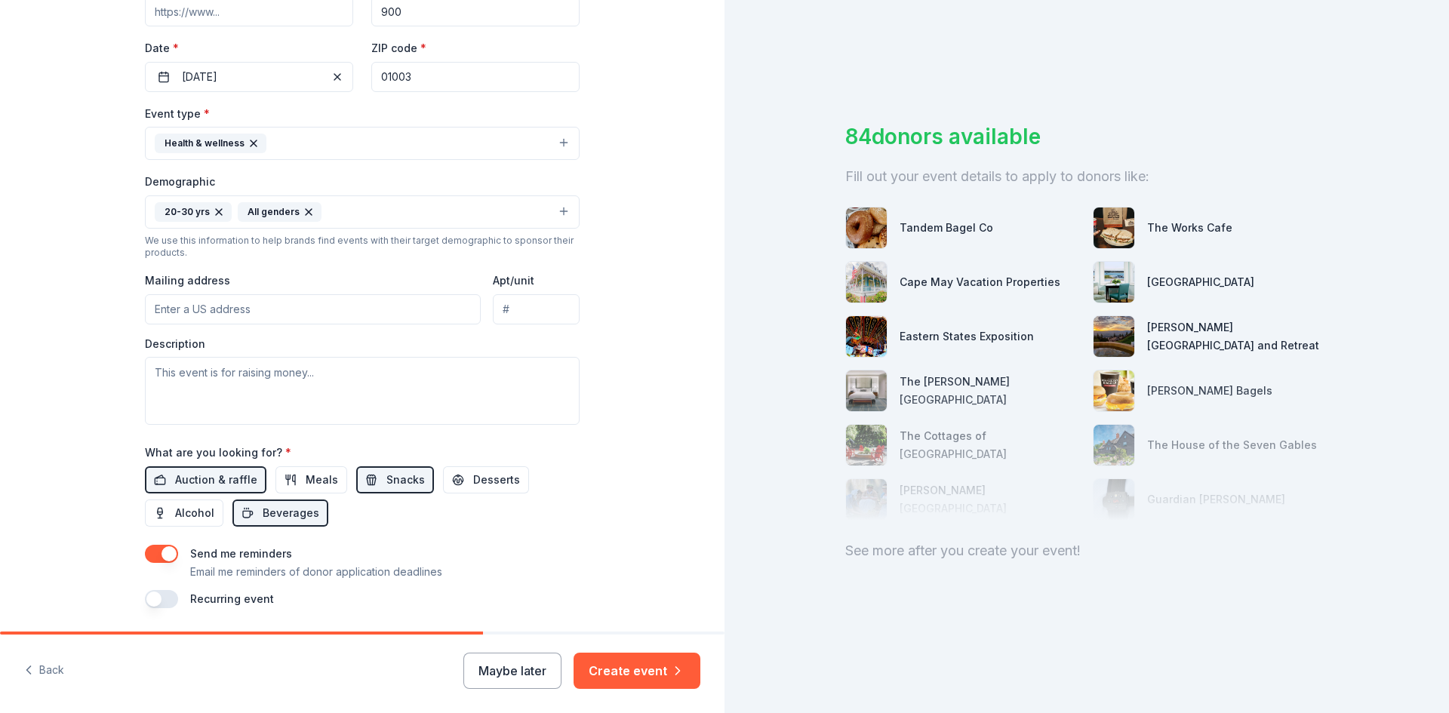
scroll to position [300, 0]
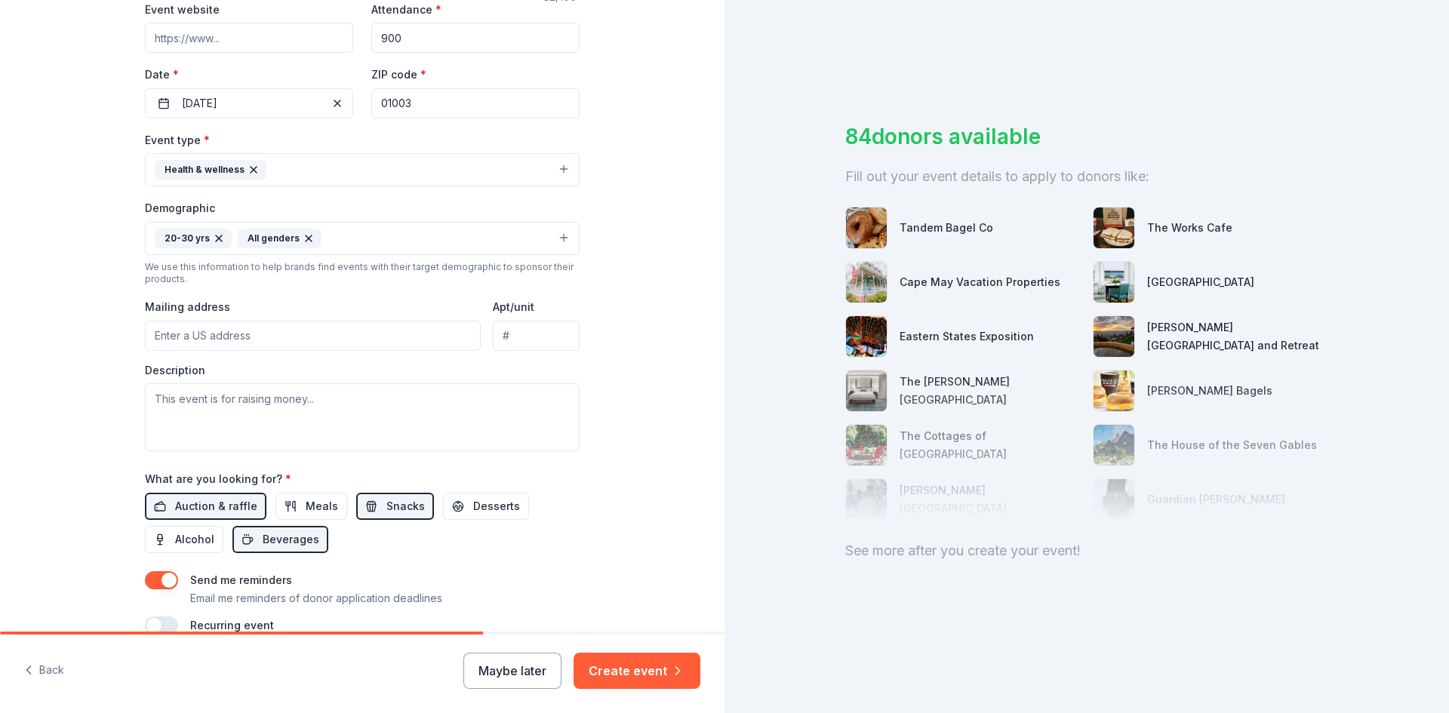
click at [190, 337] on input "Mailing address" at bounding box center [313, 336] width 336 height 30
click at [237, 405] on textarea at bounding box center [362, 417] width 435 height 68
paste textarea "The goal of hosting a swab drive in partnership with Gift of Life Marrow Regist…"
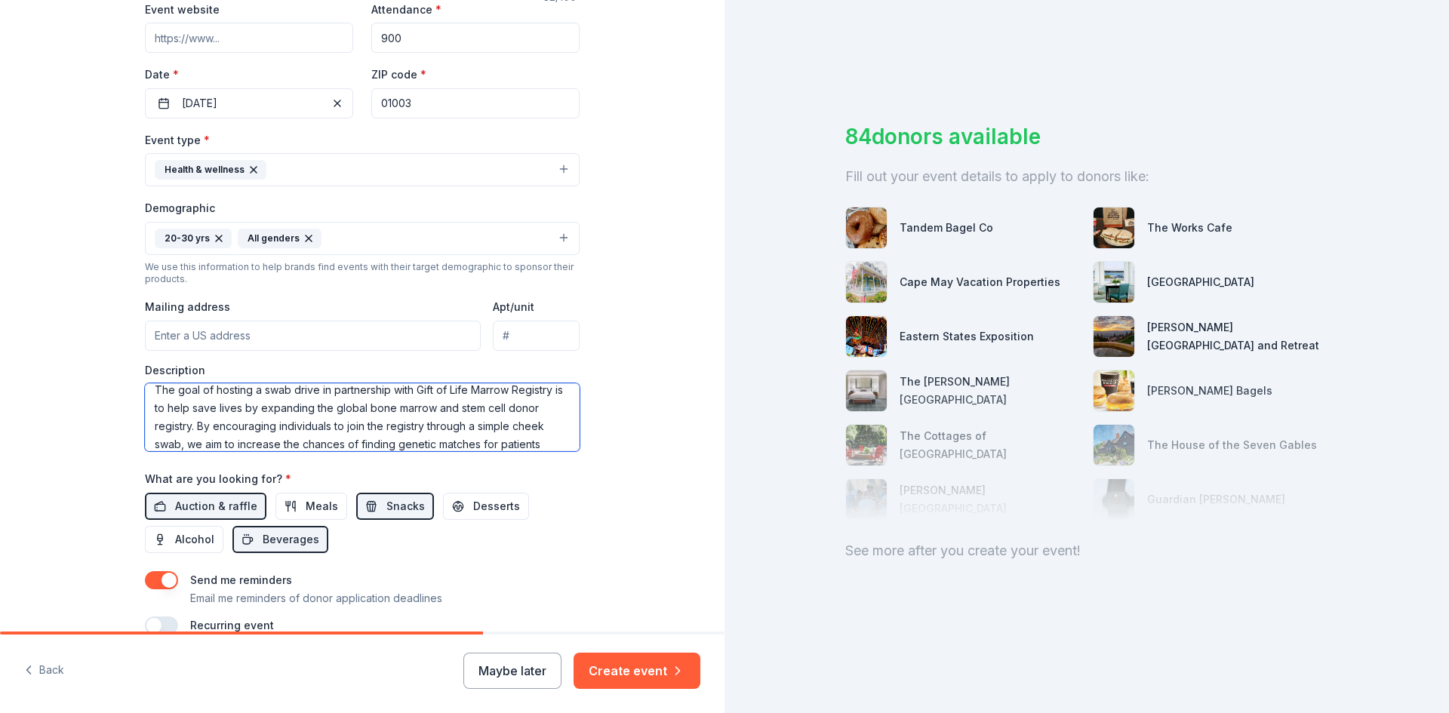
scroll to position [0, 0]
drag, startPoint x: 549, startPoint y: 397, endPoint x: 315, endPoint y: 400, distance: 233.2
click at [315, 400] on textarea "The goal of hosting a swab drive in partnership with Gift of Life Marrow Regist…" at bounding box center [362, 417] width 435 height 68
click at [255, 395] on textarea "The goal of hosting a swab drive is to help save lives by expanding the global …" at bounding box center [362, 417] width 435 height 68
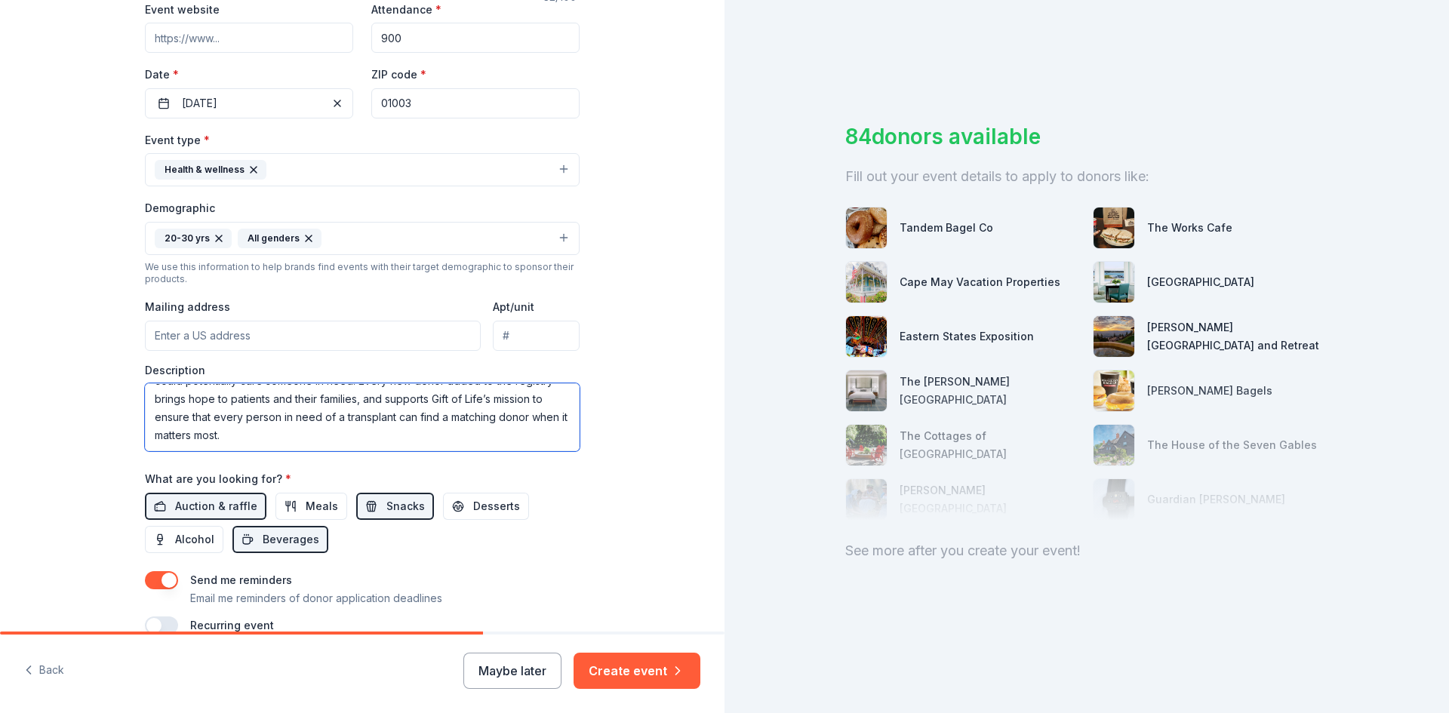
scroll to position [97, 0]
drag, startPoint x: 355, startPoint y: 386, endPoint x: 424, endPoint y: 443, distance: 89.6
click at [424, 443] on textarea "The goal of hosting this swab drive is to help save lives by expanding the glob…" at bounding box center [362, 417] width 435 height 68
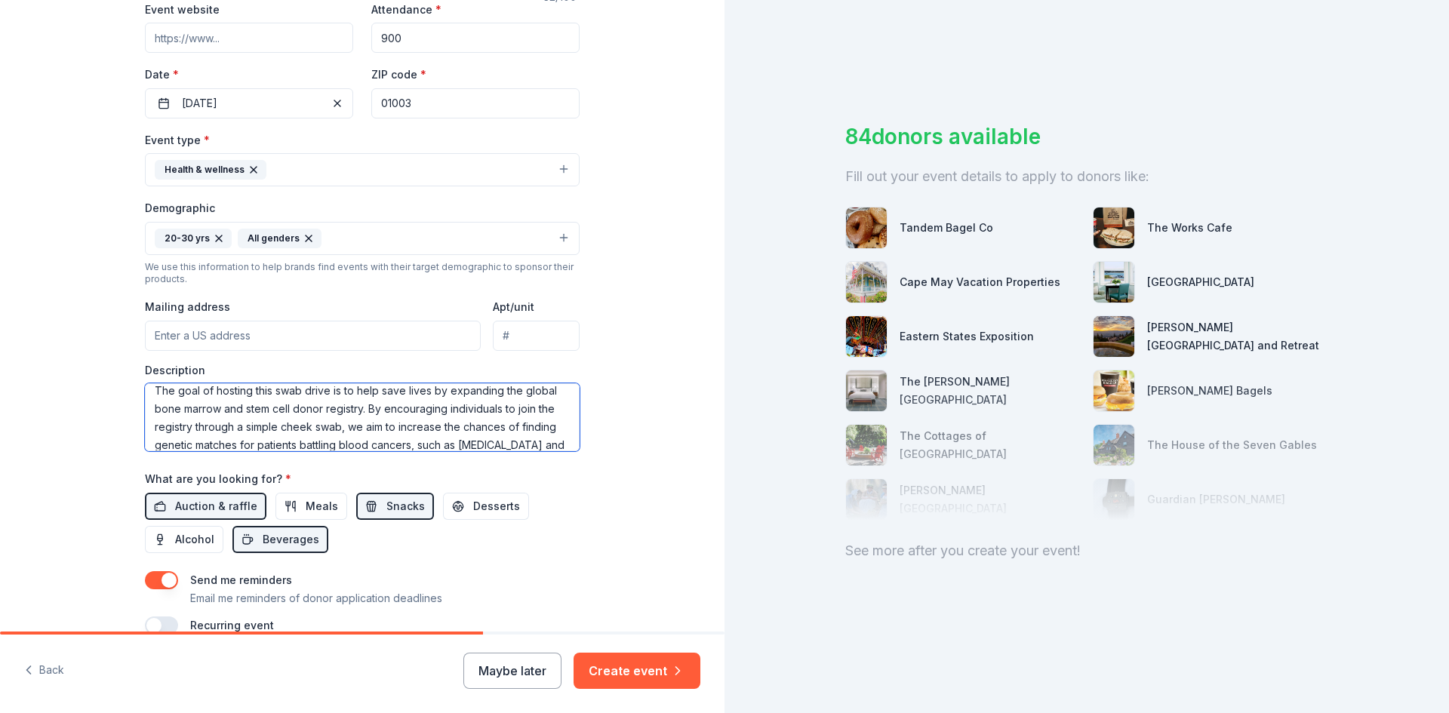
scroll to position [0, 0]
type textarea "The goal of hosting this swab drive is to help save lives by expanding the glob…"
click at [598, 361] on div "Tell us about your event. We'll find in-kind donations you can apply for. Event…" at bounding box center [362, 203] width 724 height 1007
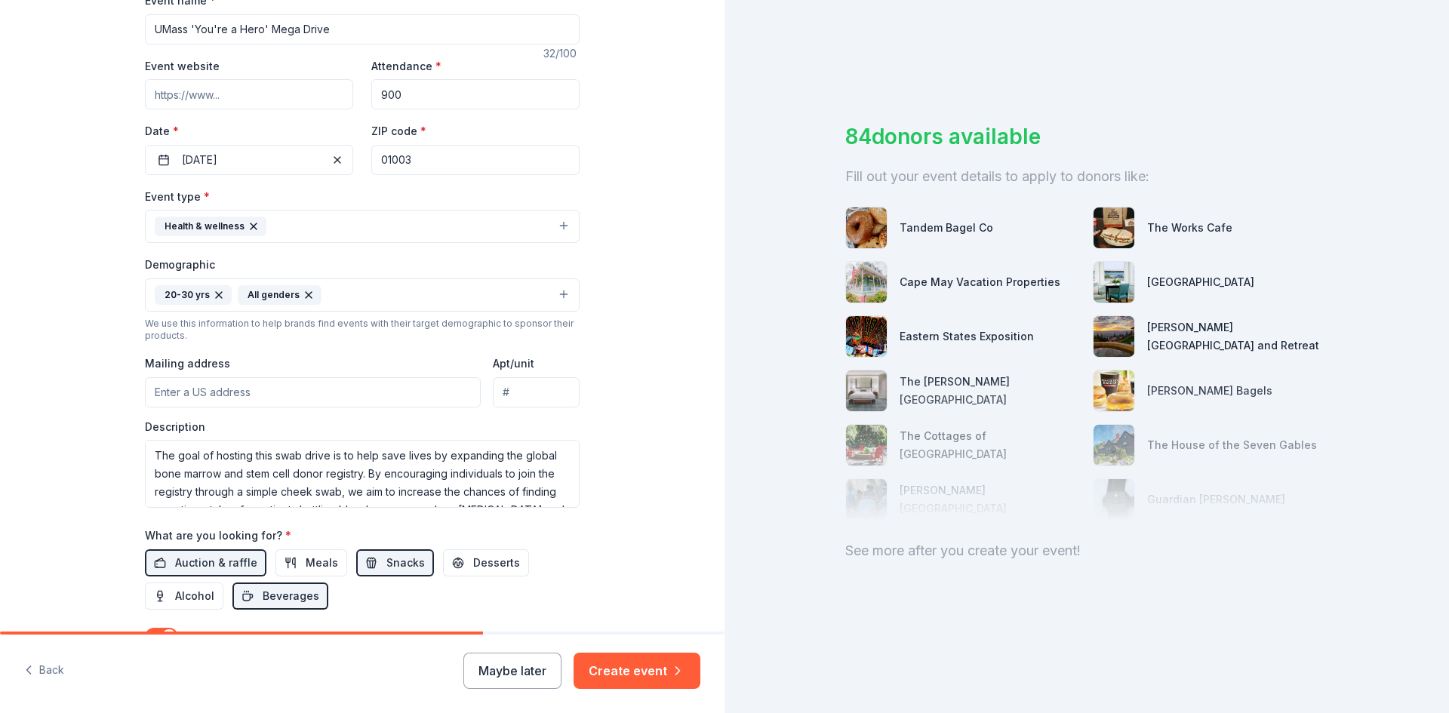
scroll to position [300, 0]
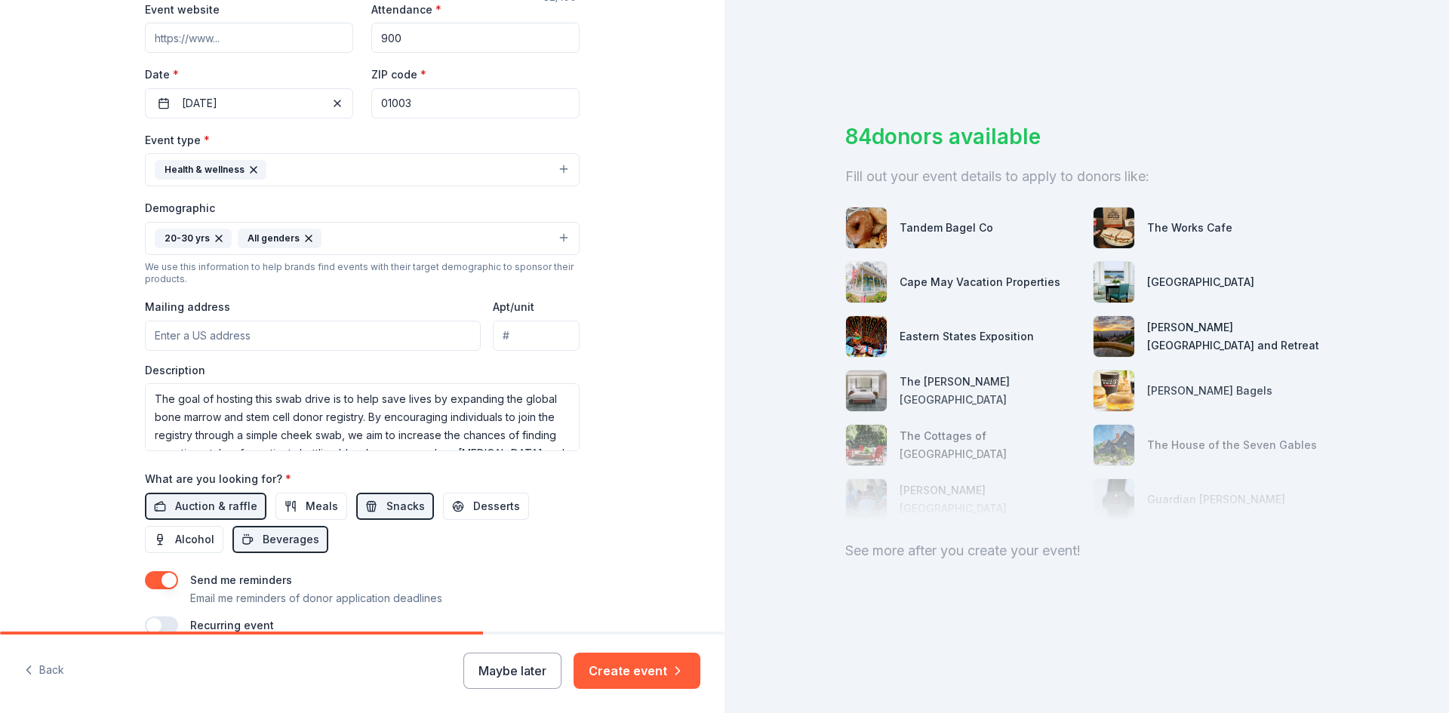
click at [172, 328] on input "Mailing address" at bounding box center [313, 336] width 336 height 30
paste input "[STREET_ADDRESS]"
type input "[STREET_ADDRESS]"
click at [520, 342] on input "Apt/unit" at bounding box center [536, 336] width 87 height 30
type input "6"
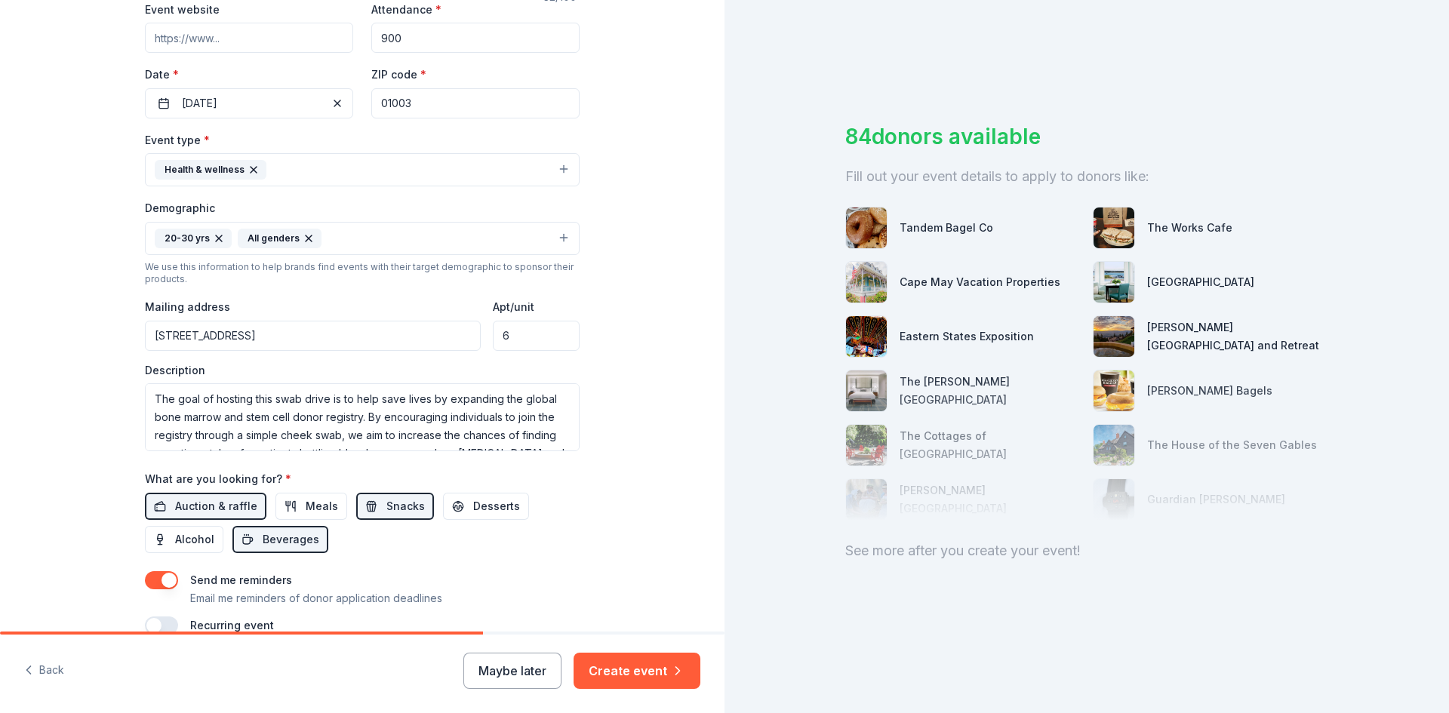
click at [604, 275] on div "Tell us about your event. We'll find in-kind donations you can apply for. Event…" at bounding box center [362, 203] width 724 height 1007
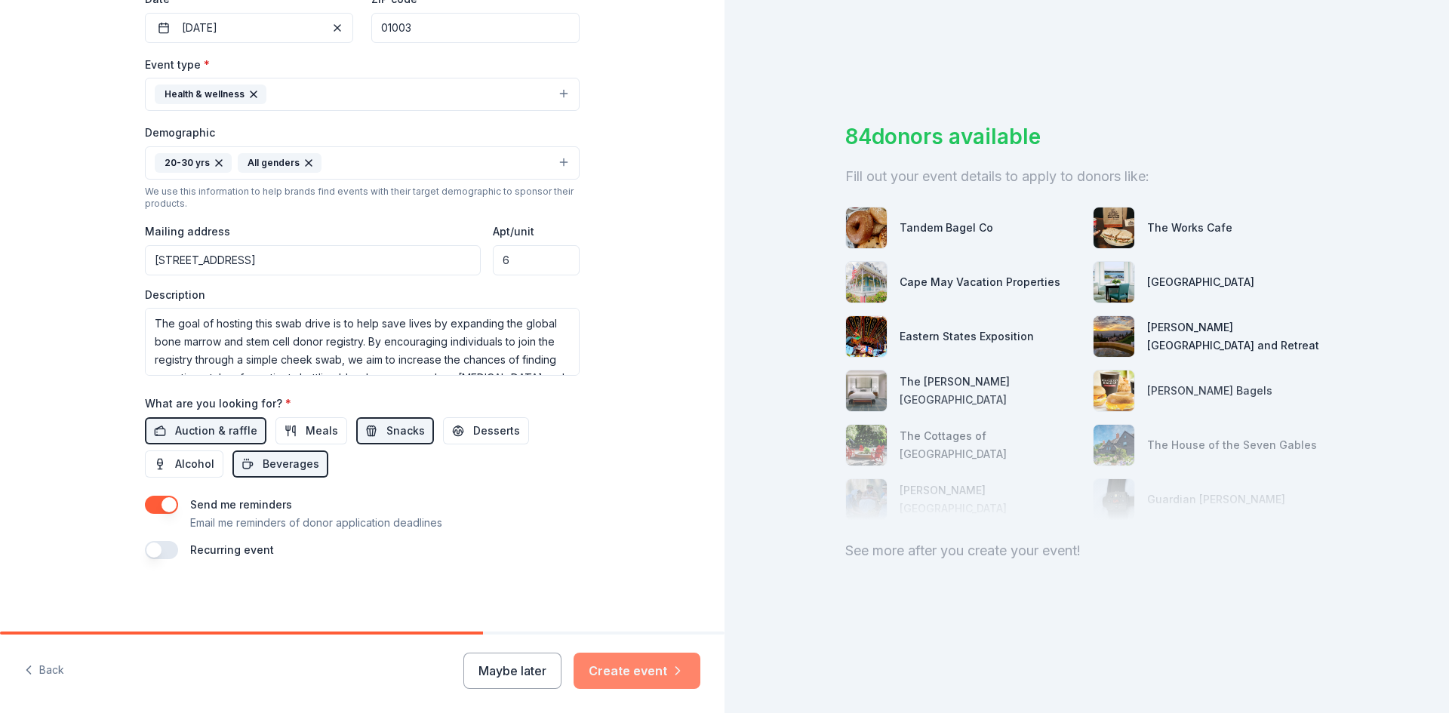
click at [619, 677] on button "Create event" at bounding box center [636, 671] width 127 height 36
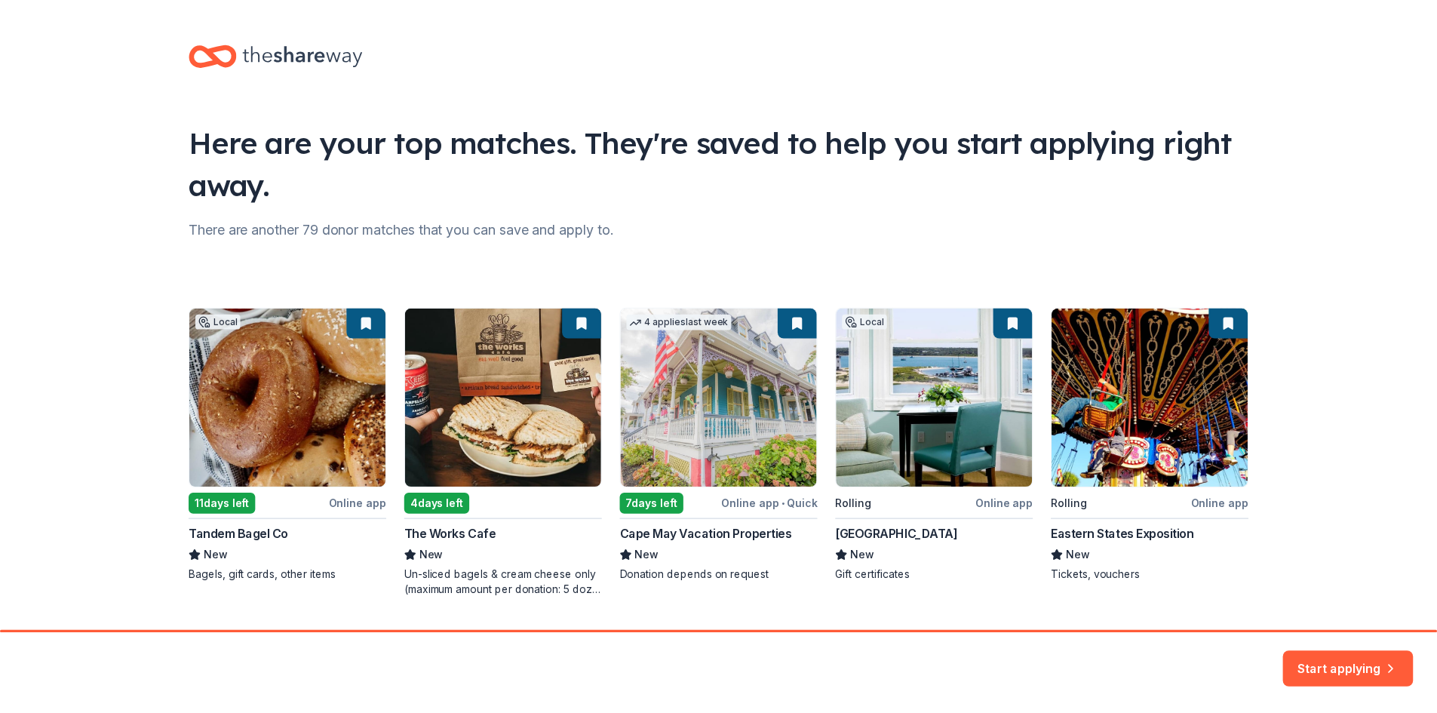
scroll to position [39, 0]
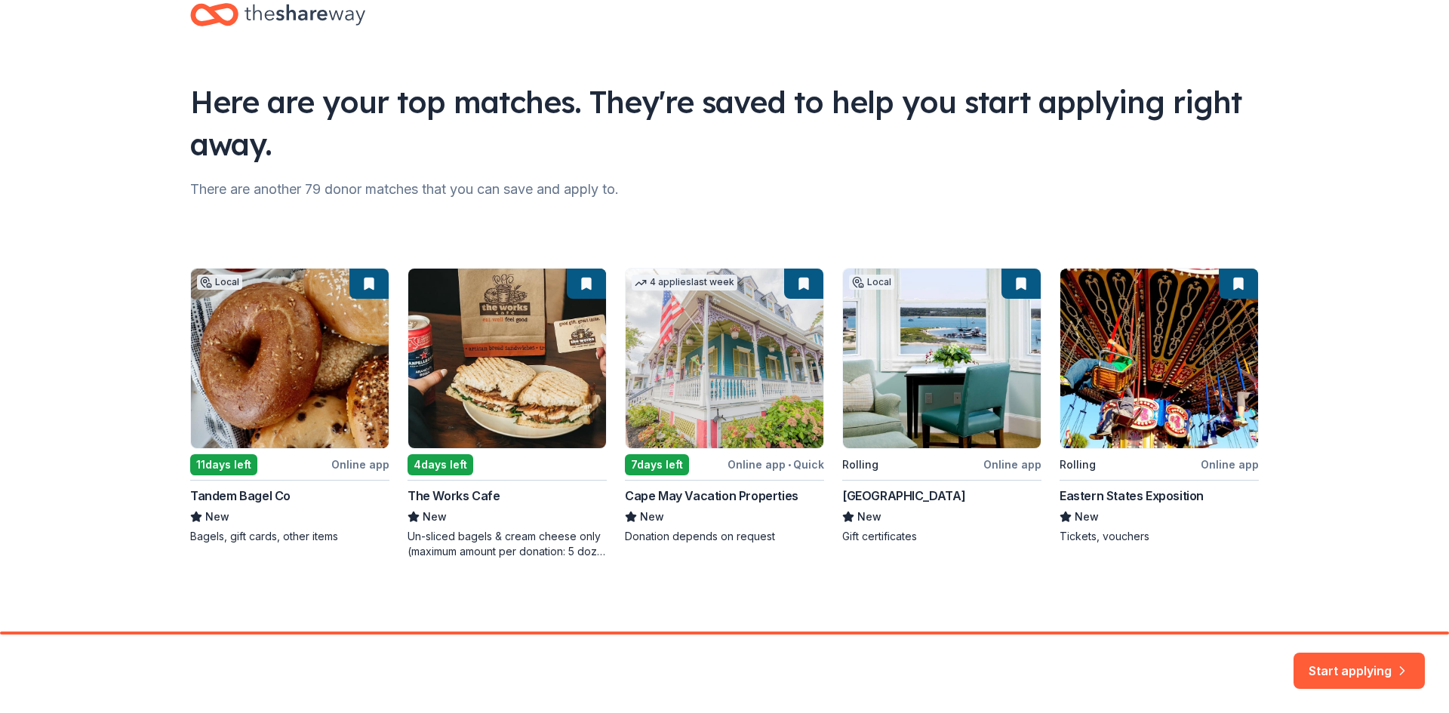
click at [247, 417] on div "Local 11 days left Online app Tandem Bagel Co New Bagels, gift cards, other ite…" at bounding box center [724, 413] width 1068 height 291
click at [353, 279] on div "Local 11 days left Online app Tandem Bagel Co New Bagels, gift cards, other ite…" at bounding box center [724, 413] width 1068 height 291
click at [360, 287] on div "Local 11 days left Online app Tandem Bagel Co New Bagels, gift cards, other ite…" at bounding box center [724, 413] width 1068 height 291
click at [210, 463] on div "Local 11 days left Online app Tandem Bagel Co New Bagels, gift cards, other ite…" at bounding box center [724, 413] width 1068 height 291
click at [438, 463] on div "Local 11 days left Online app Tandem Bagel Co New Bagels, gift cards, other ite…" at bounding box center [724, 413] width 1068 height 291
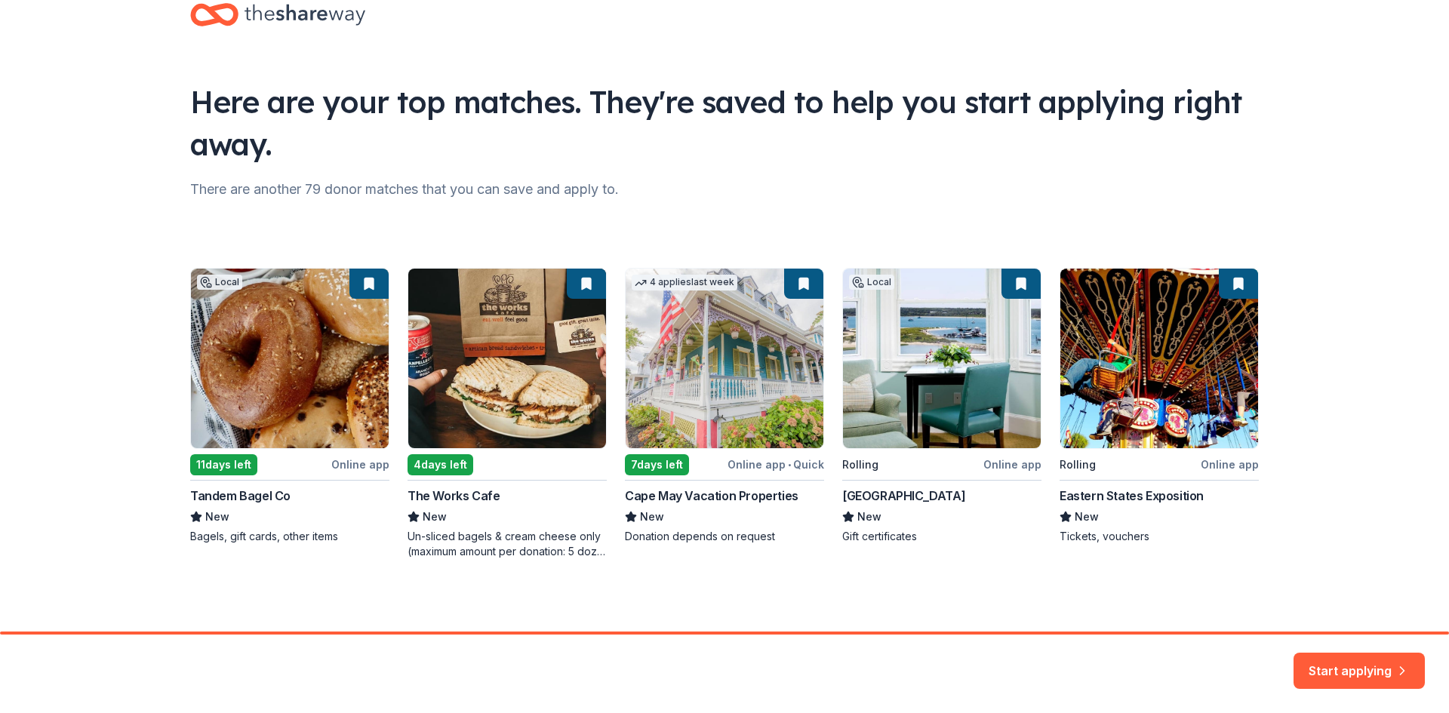
click at [367, 289] on div "Local 11 days left Online app Tandem Bagel Co New Bagels, gift cards, other ite…" at bounding box center [724, 413] width 1068 height 291
click at [1320, 664] on button "Start applying" at bounding box center [1358, 668] width 131 height 36
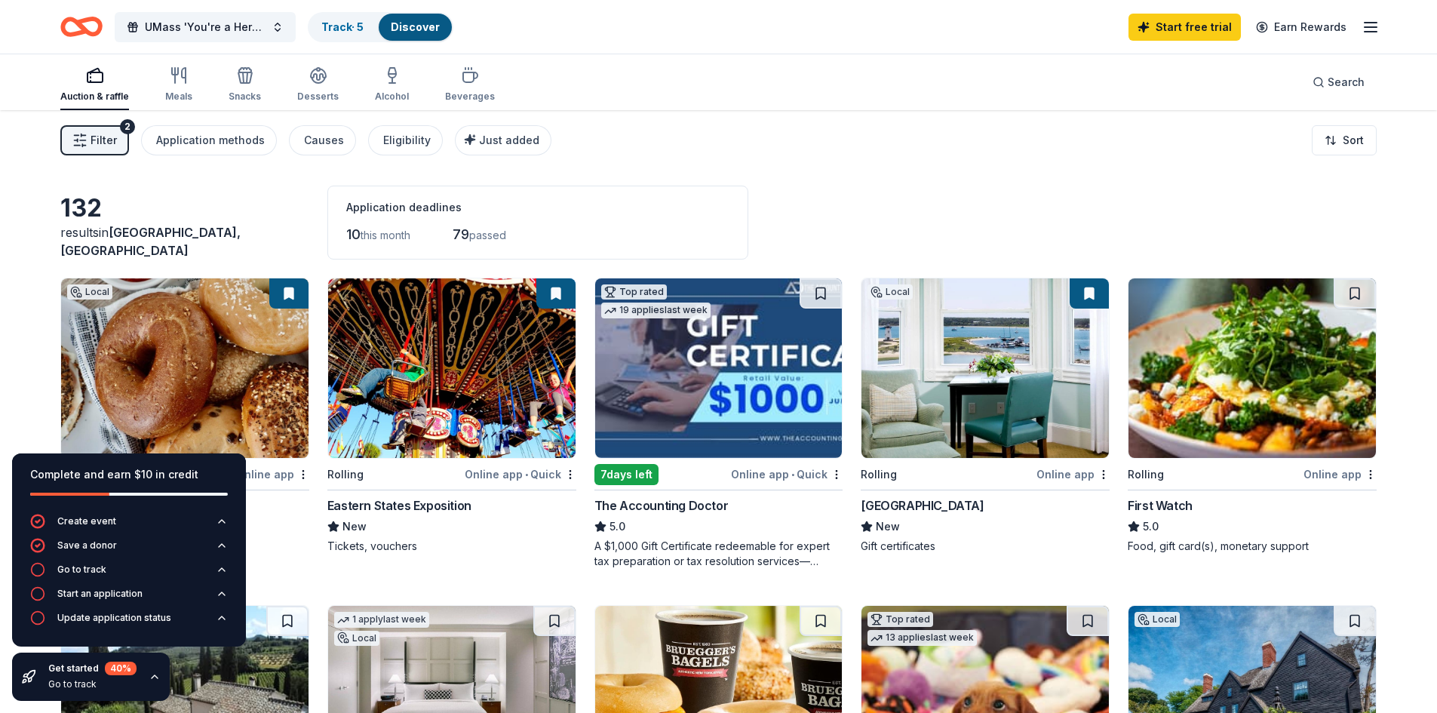
click at [158, 677] on icon "button" at bounding box center [155, 677] width 12 height 12
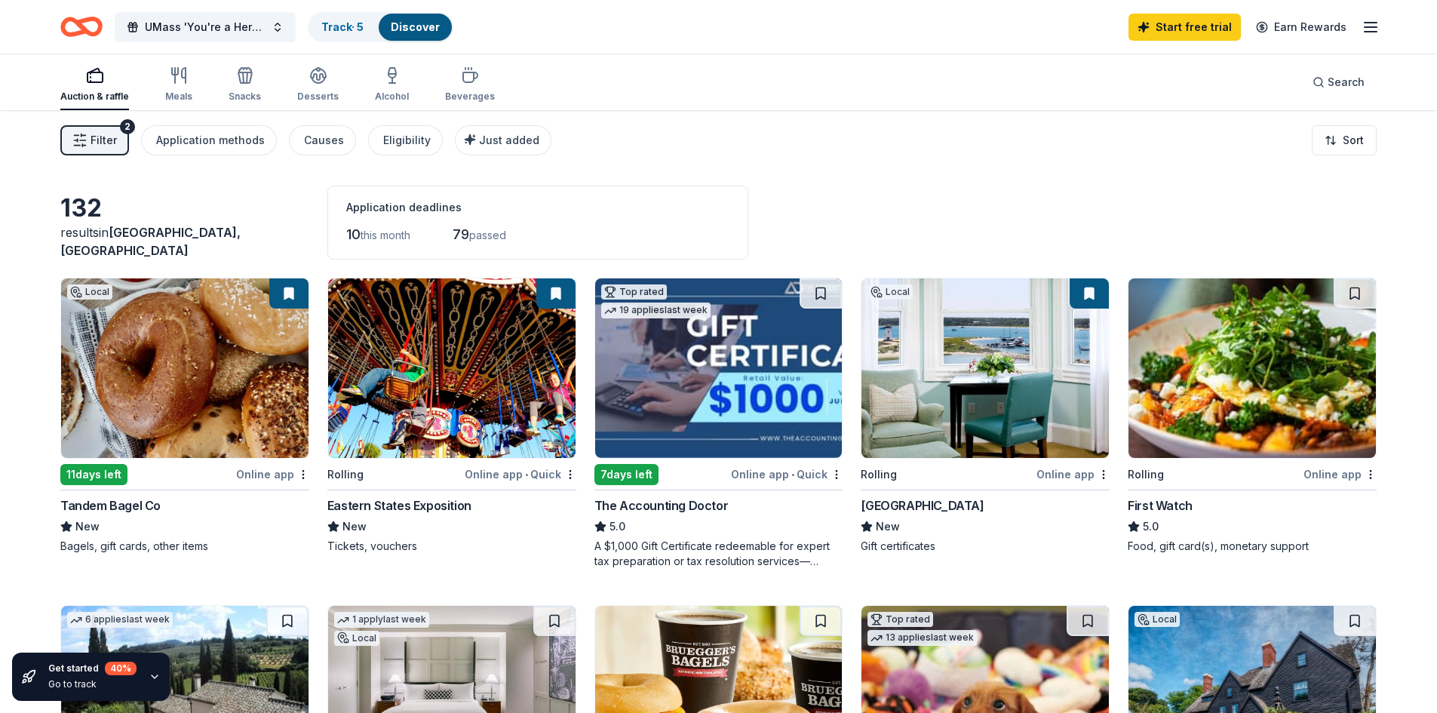
click at [160, 448] on img at bounding box center [184, 368] width 247 height 180
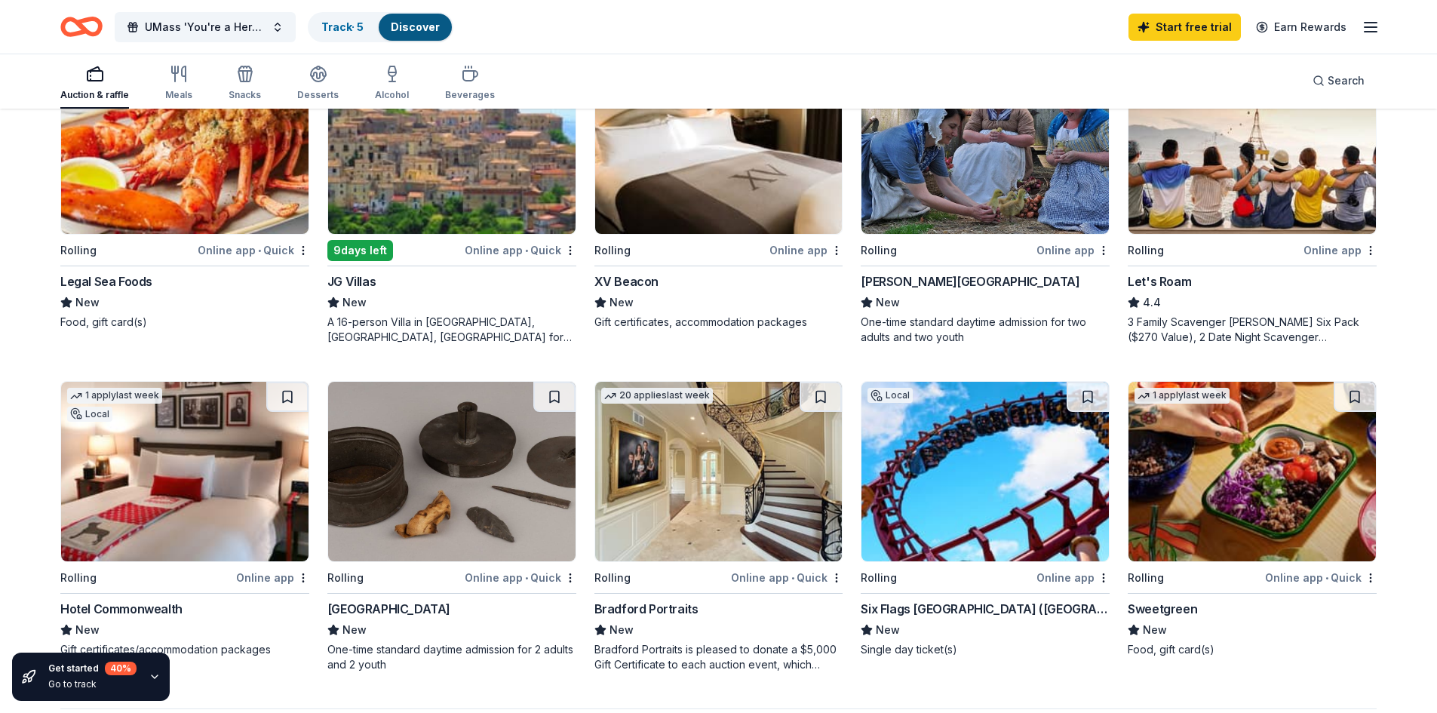
scroll to position [905, 0]
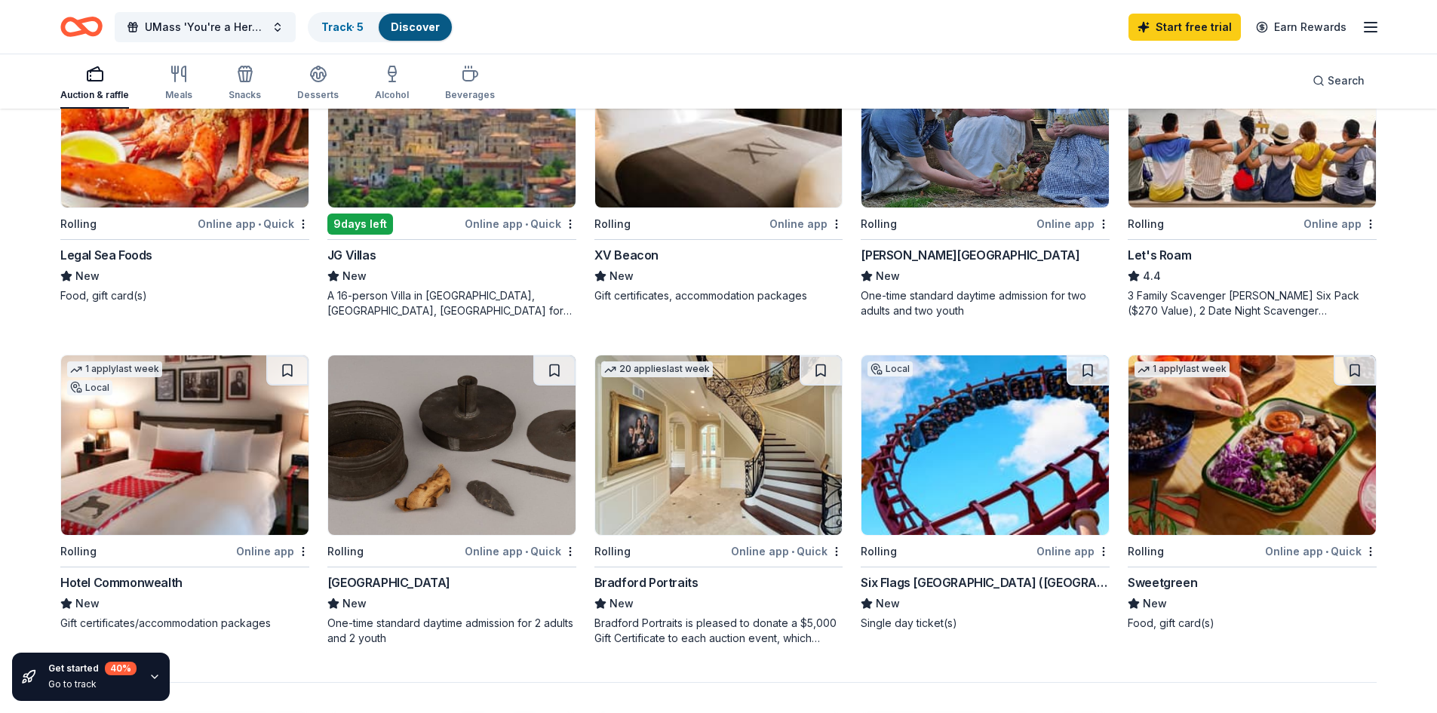
click at [26, 275] on div "132 results in [GEOGRAPHIC_DATA], [GEOGRAPHIC_DATA] Application deadlines 10 th…" at bounding box center [718, 246] width 1437 height 2083
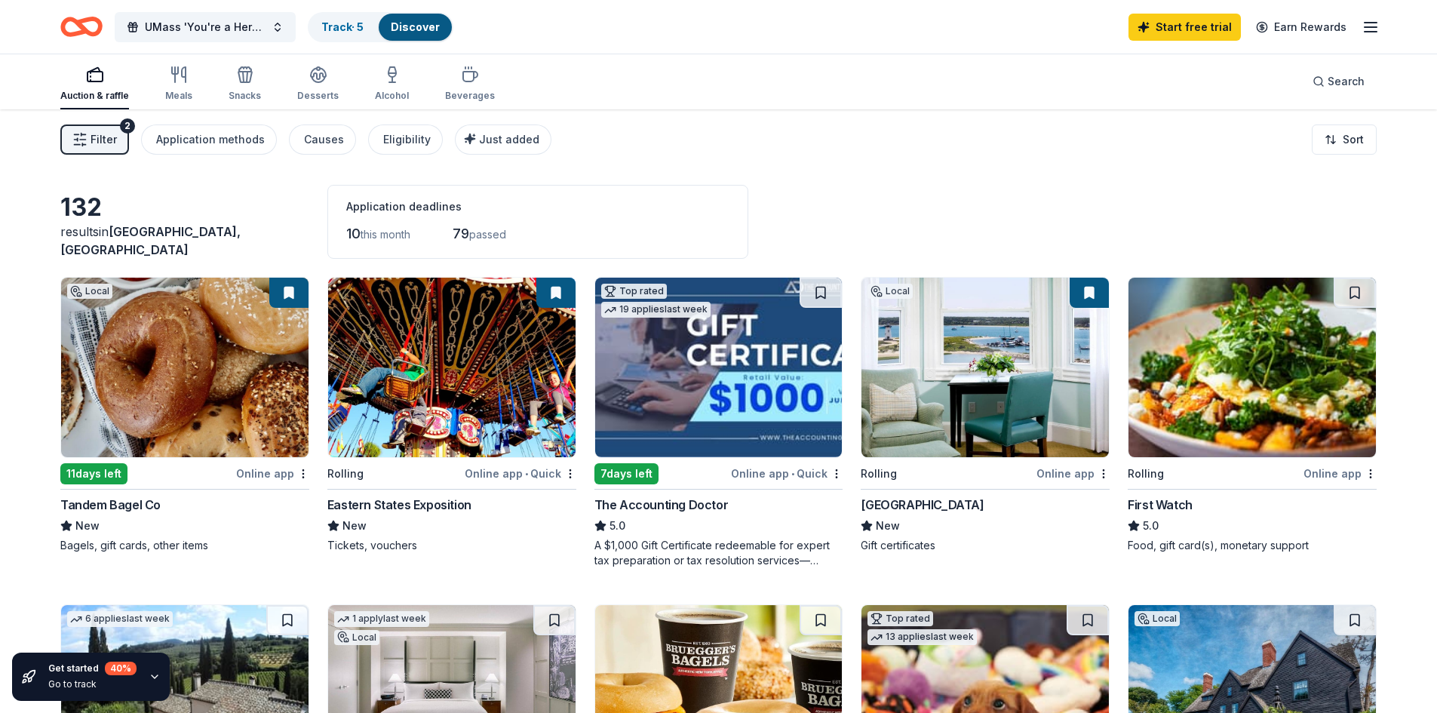
scroll to position [0, 0]
click at [1380, 36] on div "UMass 'You're a Hero' Mega Drive Track · 5 Discover Start free trial Earn Rewar…" at bounding box center [718, 27] width 1437 height 54
click at [1372, 32] on line "button" at bounding box center [1371, 32] width 12 height 0
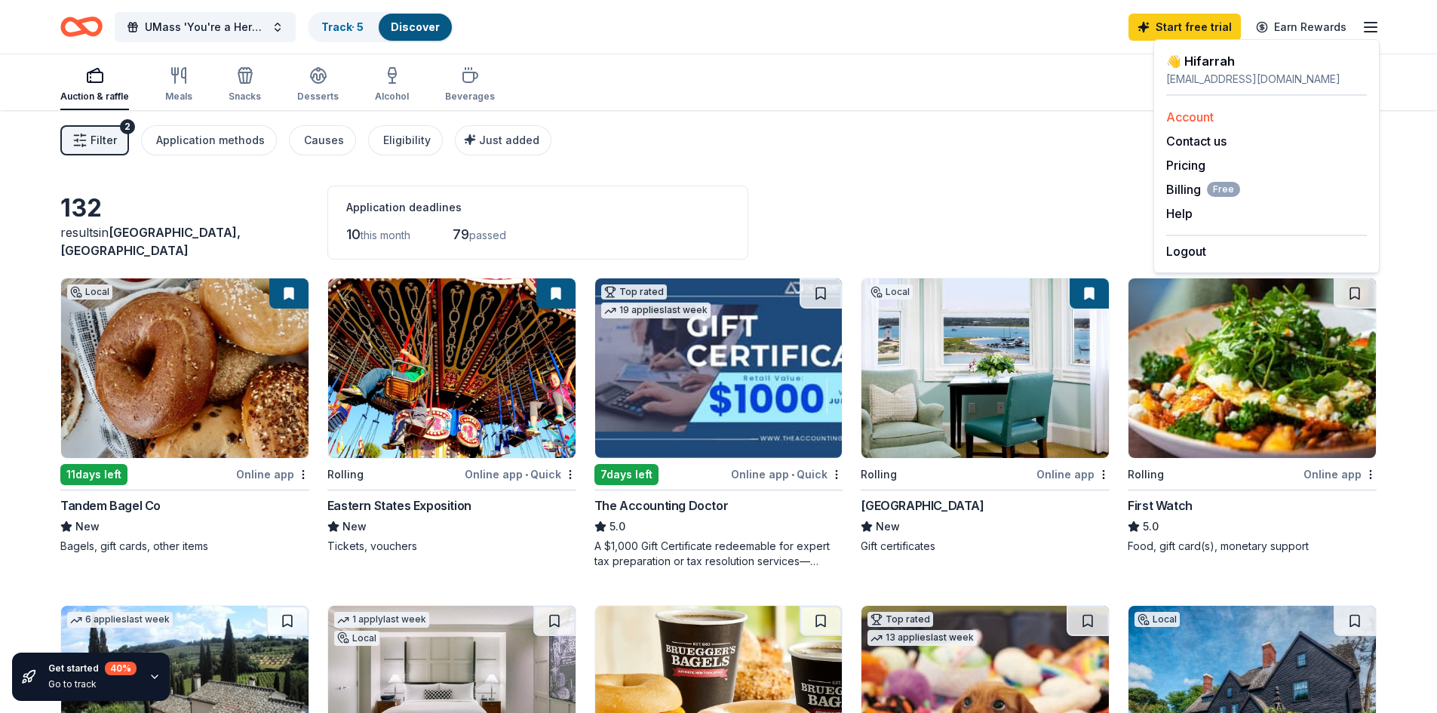
click at [1195, 118] on link "Account" at bounding box center [1191, 116] width 48 height 15
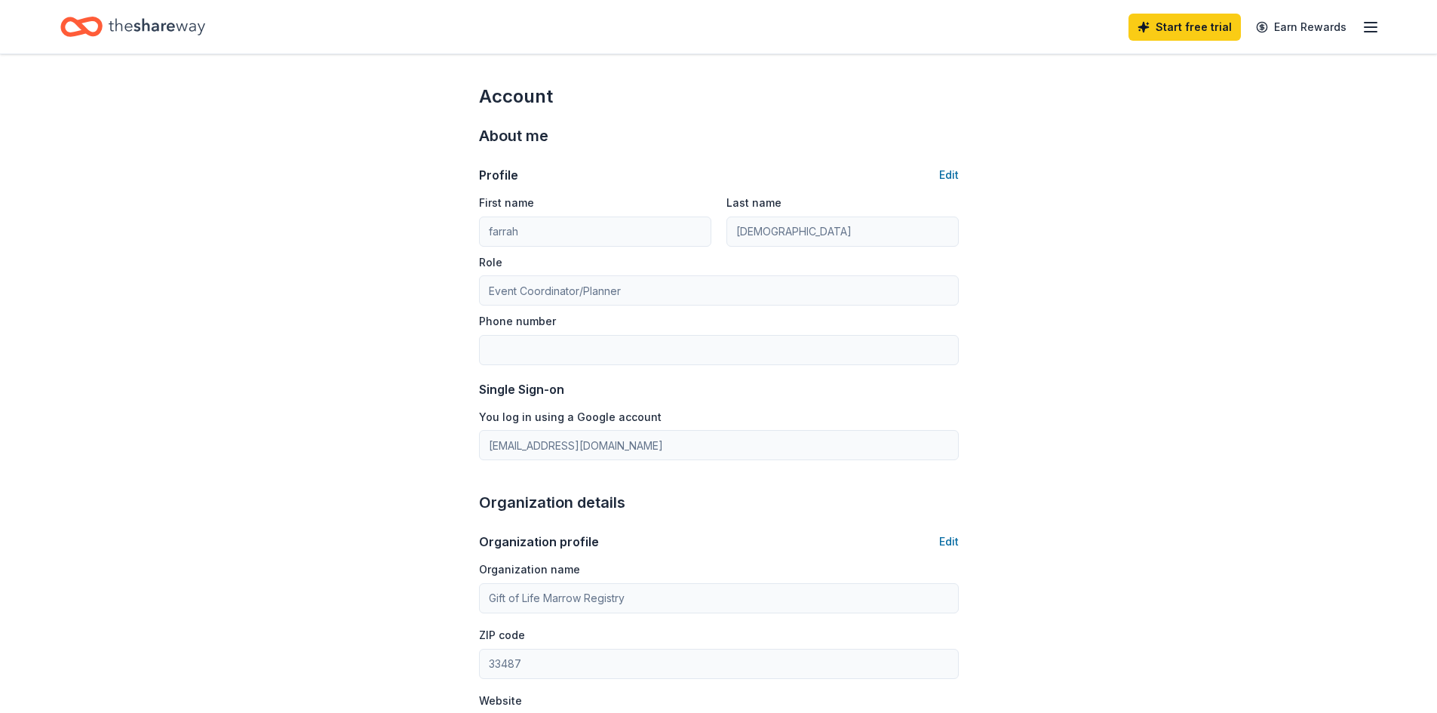
click at [1366, 23] on line "button" at bounding box center [1371, 23] width 12 height 0
click at [1193, 121] on link "Account" at bounding box center [1191, 116] width 48 height 15
click at [1194, 249] on button "Logout" at bounding box center [1187, 251] width 40 height 18
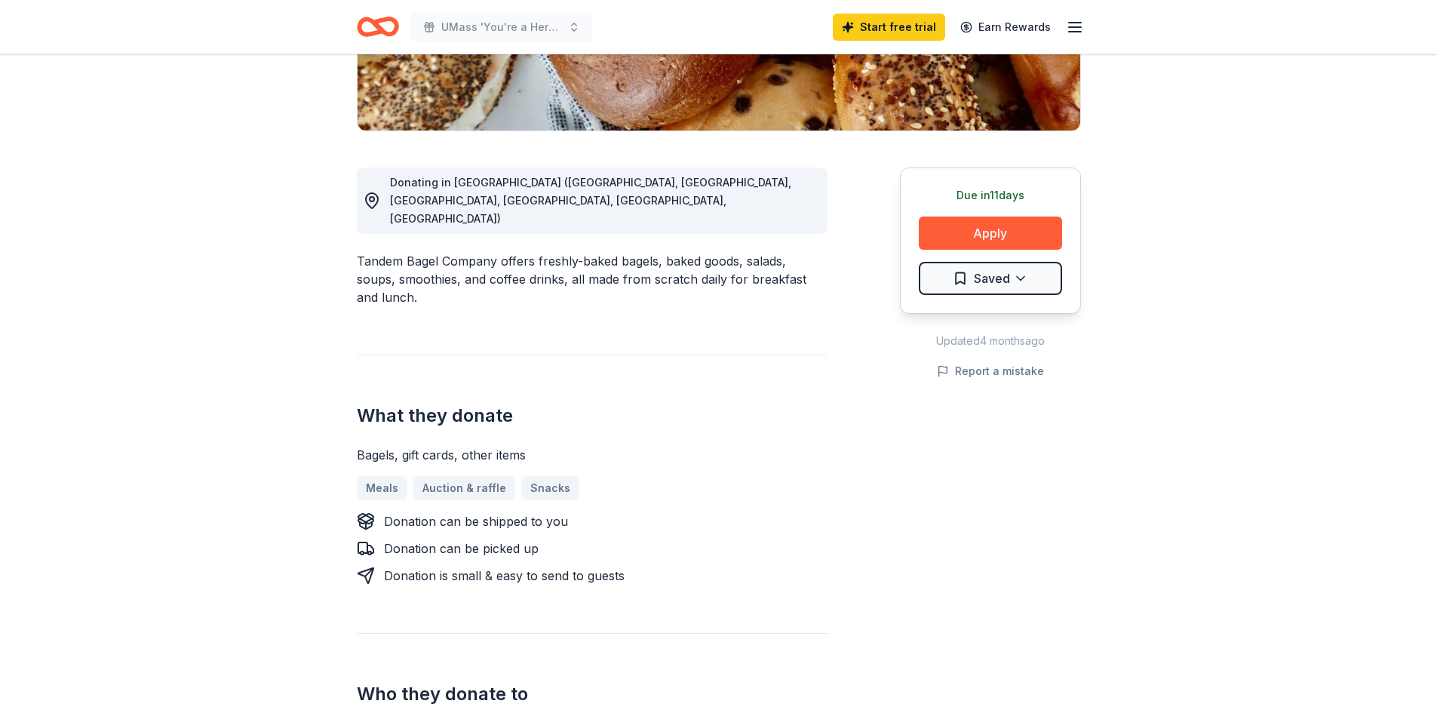
scroll to position [226, 0]
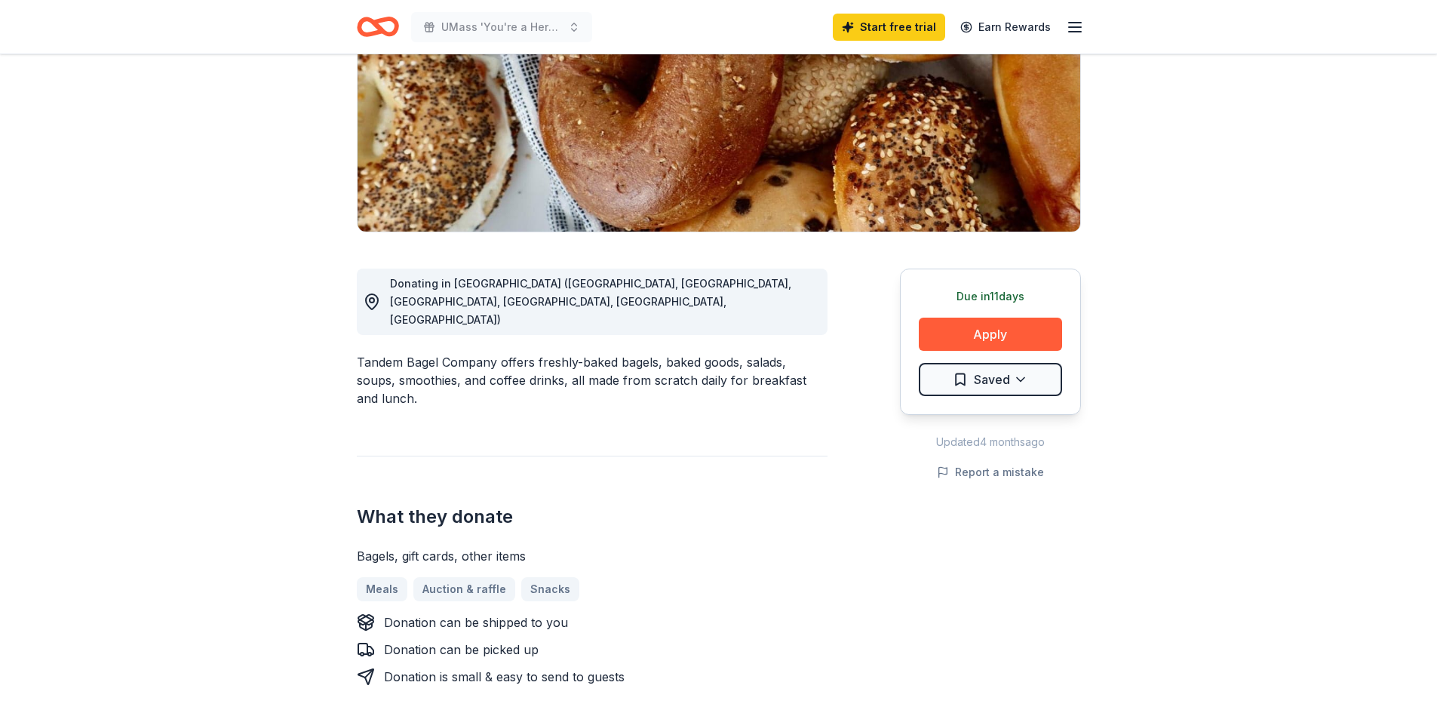
click at [438, 353] on div "Tandem Bagel Company offers freshly-baked bagels, baked goods, salads, soups, s…" at bounding box center [592, 380] width 471 height 54
drag, startPoint x: 437, startPoint y: 342, endPoint x: 365, endPoint y: 338, distance: 71.8
click at [365, 353] on div "Tandem Bagel Company offers freshly-baked bagels, baked goods, salads, soups, s…" at bounding box center [592, 380] width 471 height 54
